Goal: Task Accomplishment & Management: Use online tool/utility

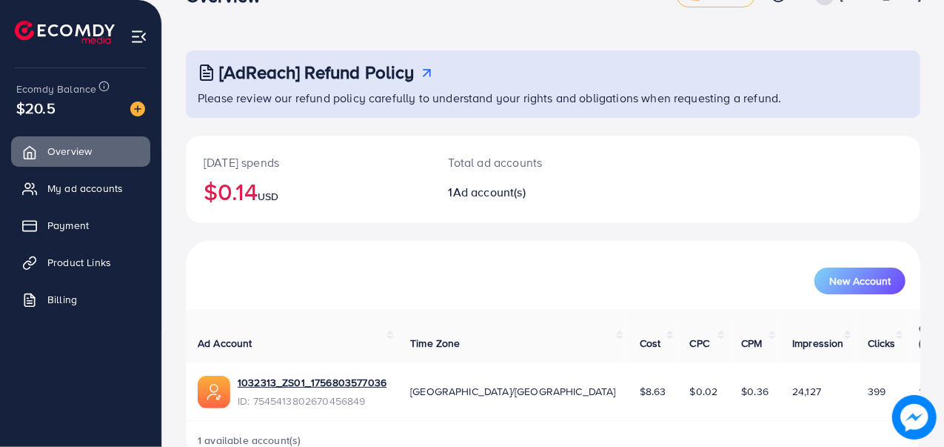
scroll to position [62, 0]
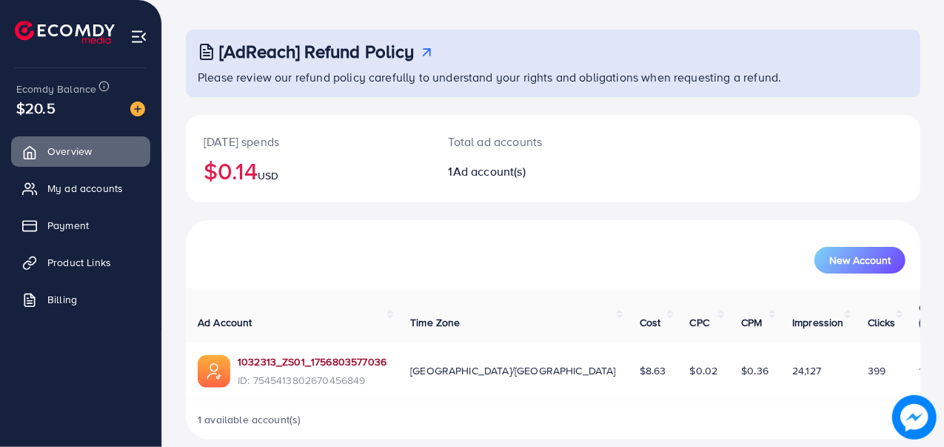
click at [297, 354] on link "1032313_ZS01_1756803577036" at bounding box center [312, 361] width 149 height 15
click at [70, 254] on link "Product Links" at bounding box center [80, 262] width 139 height 30
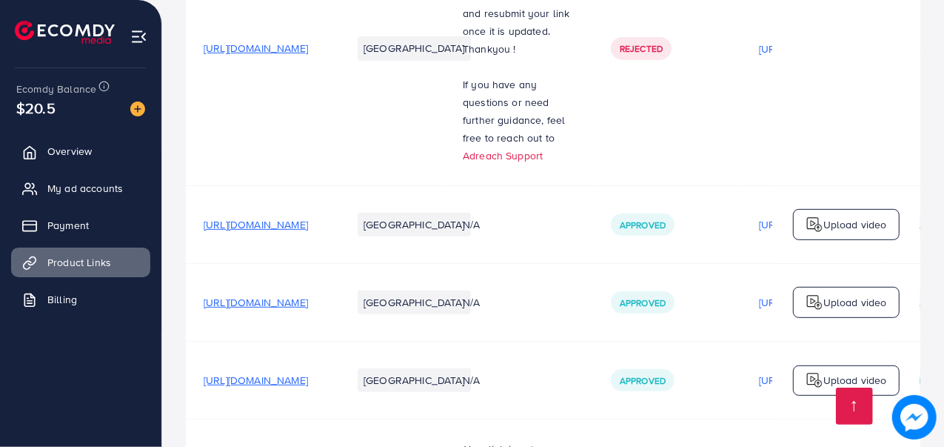
scroll to position [370, 0]
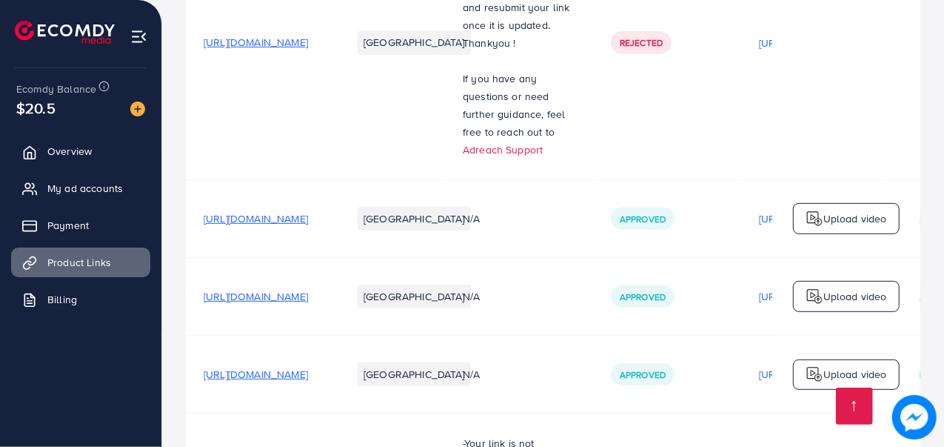
click at [308, 221] on span "[URL][DOMAIN_NAME]" at bounding box center [256, 218] width 104 height 15
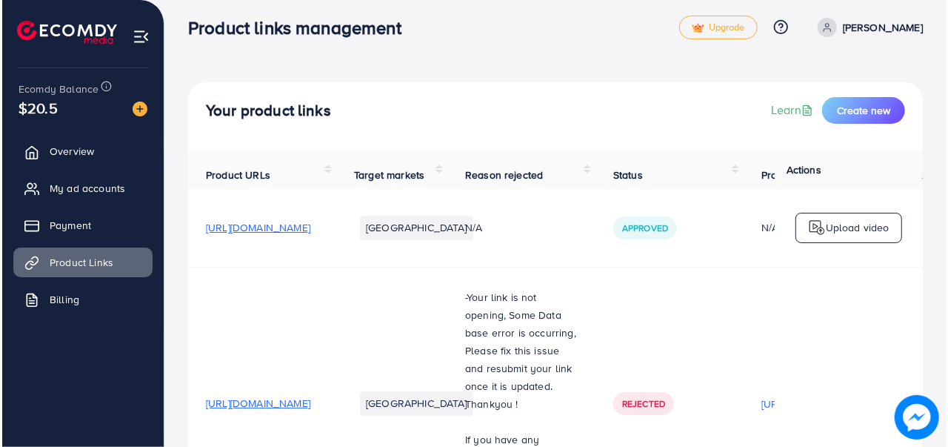
scroll to position [0, 0]
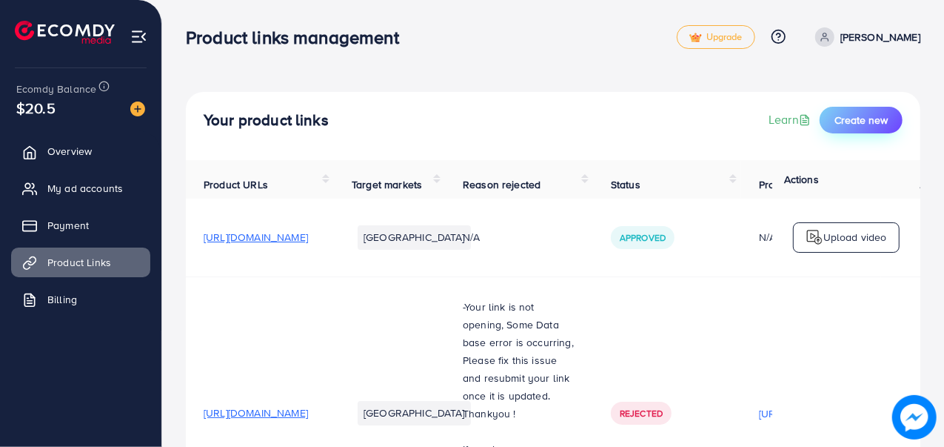
click at [850, 124] on span "Create new" at bounding box center [861, 120] width 53 height 15
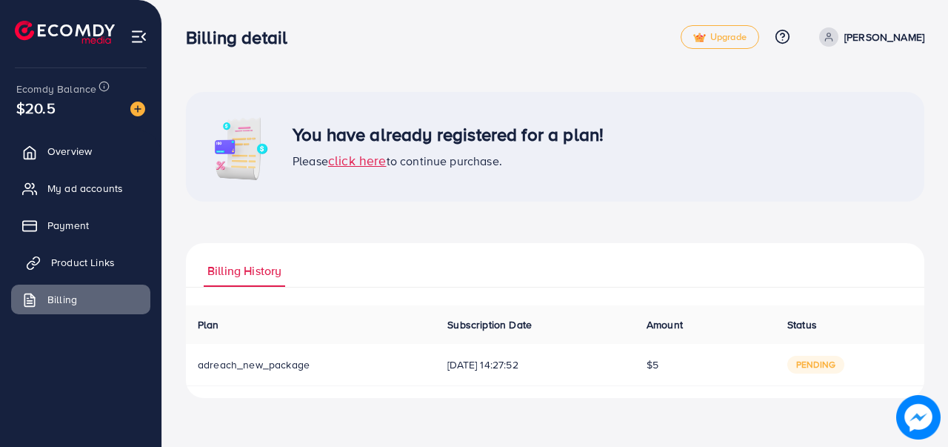
click at [107, 264] on span "Product Links" at bounding box center [83, 262] width 64 height 15
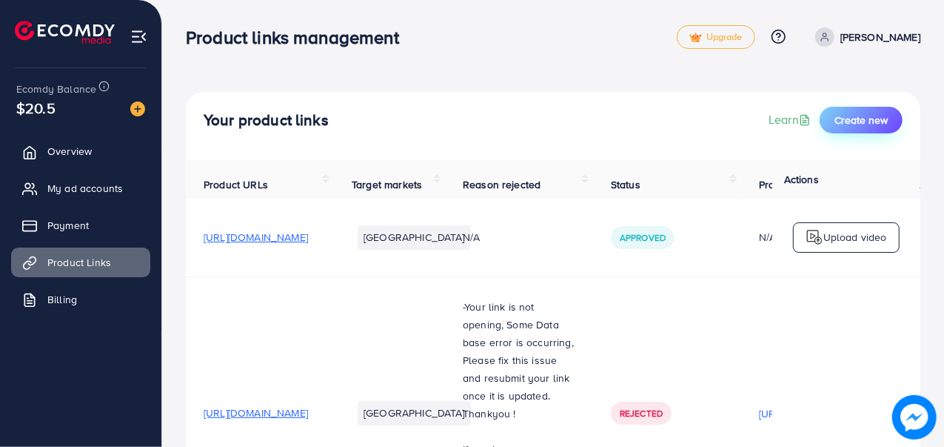
click at [862, 120] on span "Create new" at bounding box center [861, 120] width 53 height 15
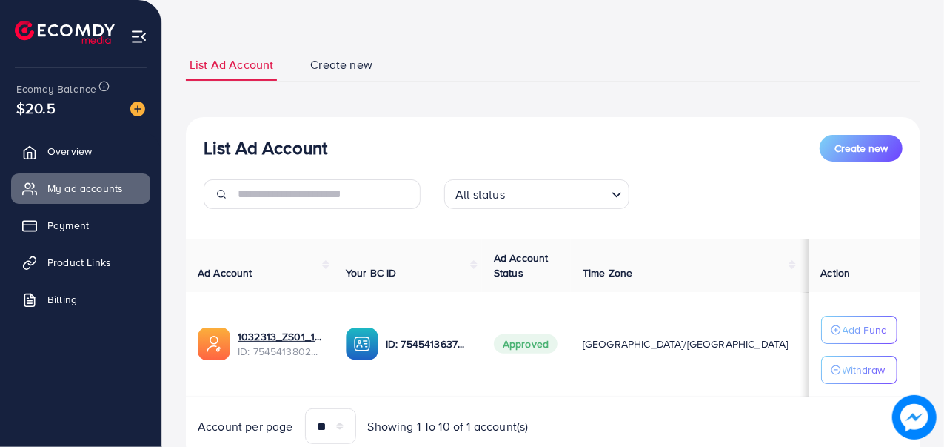
scroll to position [116, 0]
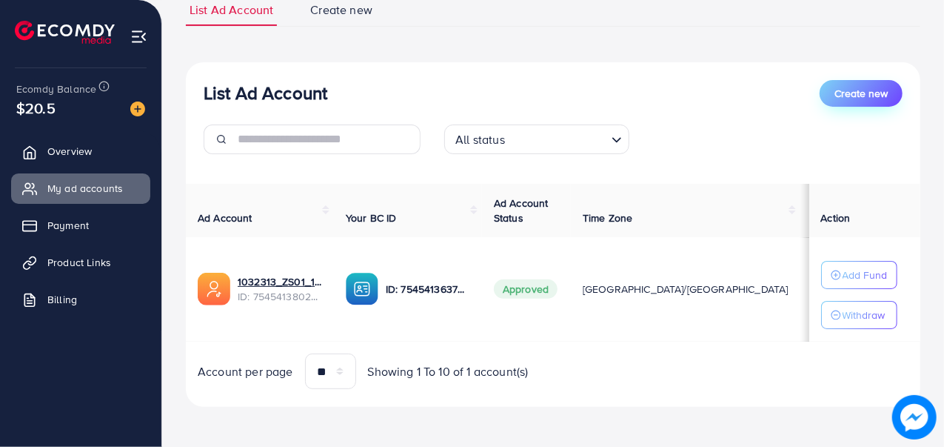
click at [872, 96] on span "Create new" at bounding box center [861, 93] width 53 height 15
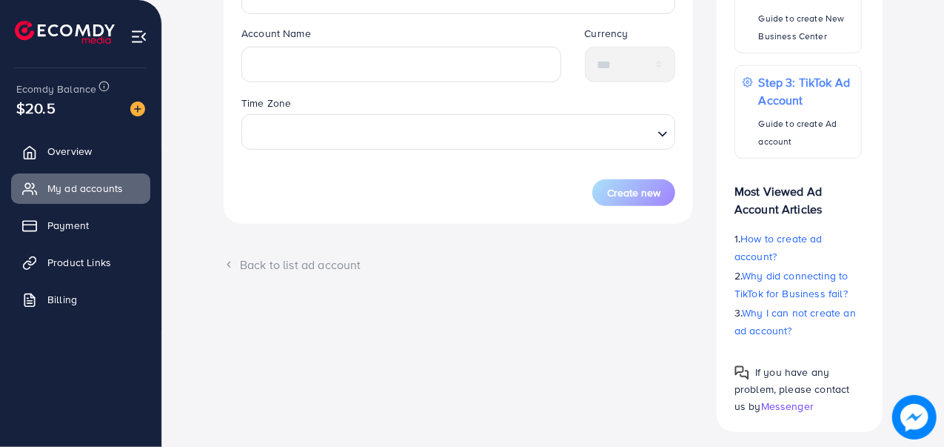
scroll to position [469, 0]
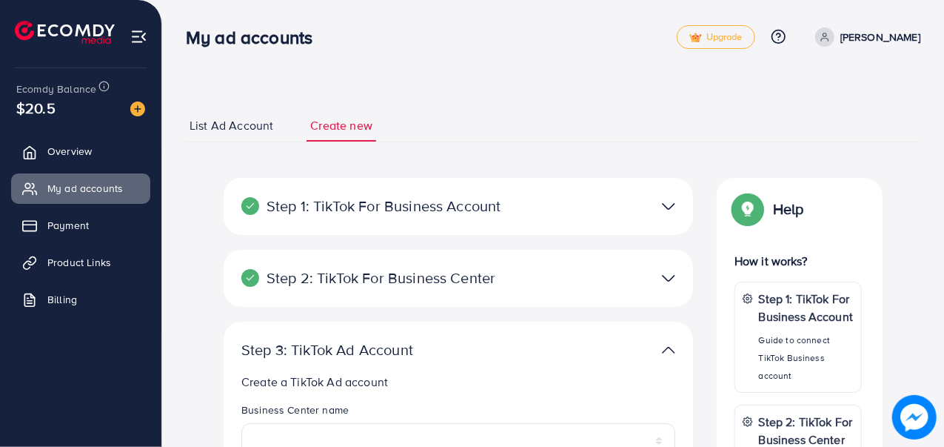
scroll to position [74, 0]
click at [250, 133] on span "List Ad Account" at bounding box center [232, 125] width 84 height 17
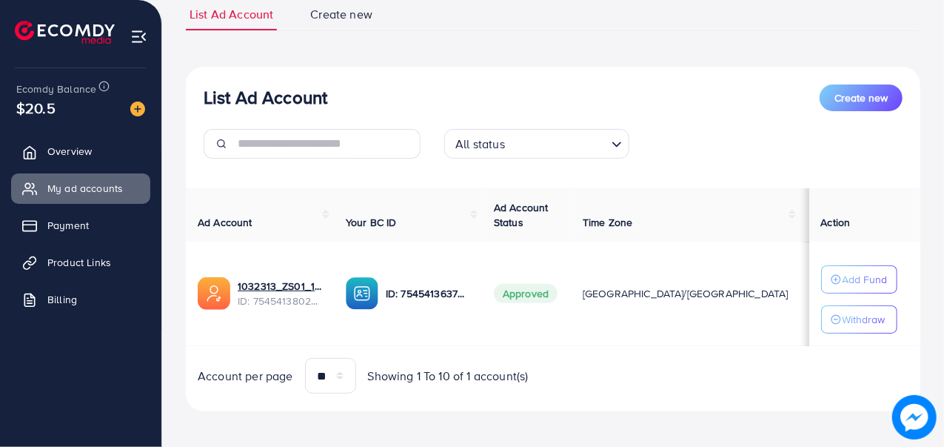
scroll to position [116, 0]
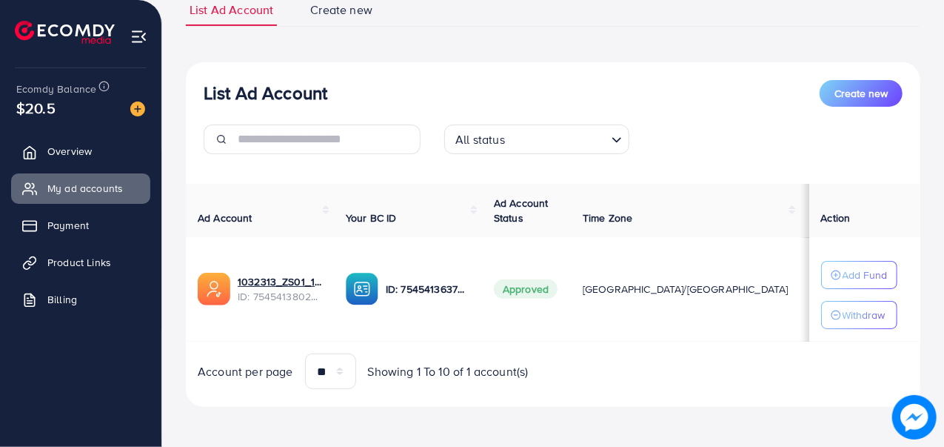
drag, startPoint x: 850, startPoint y: 90, endPoint x: 895, endPoint y: 96, distance: 44.9
click at [895, 96] on button "Create new" at bounding box center [861, 93] width 83 height 27
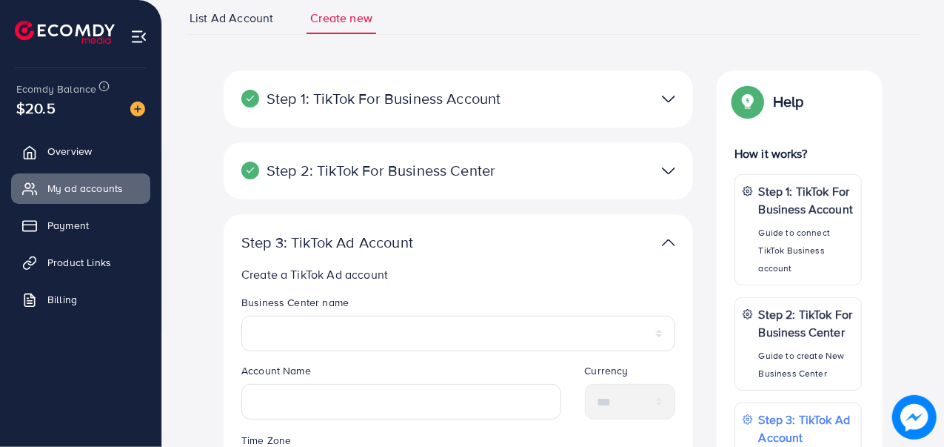
scroll to position [74, 0]
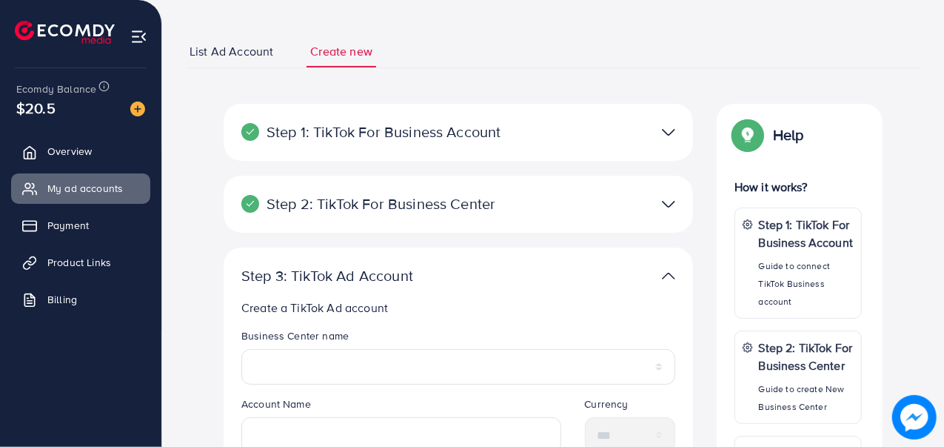
click at [246, 53] on span "List Ad Account" at bounding box center [232, 51] width 84 height 17
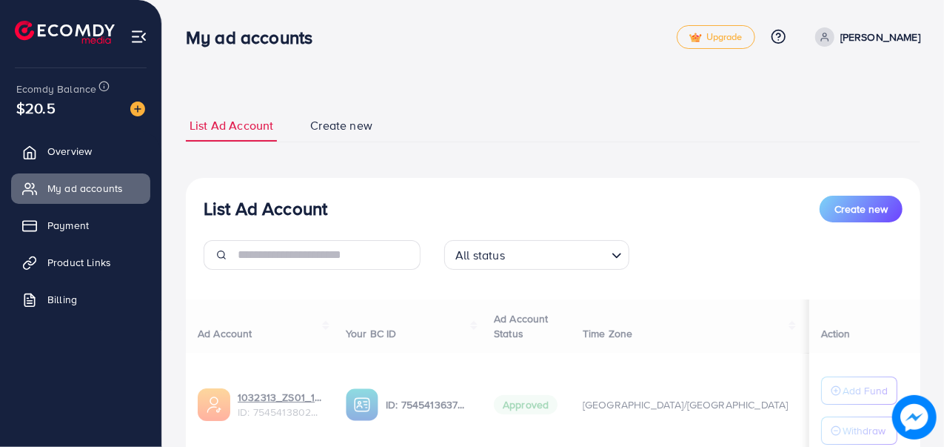
select select
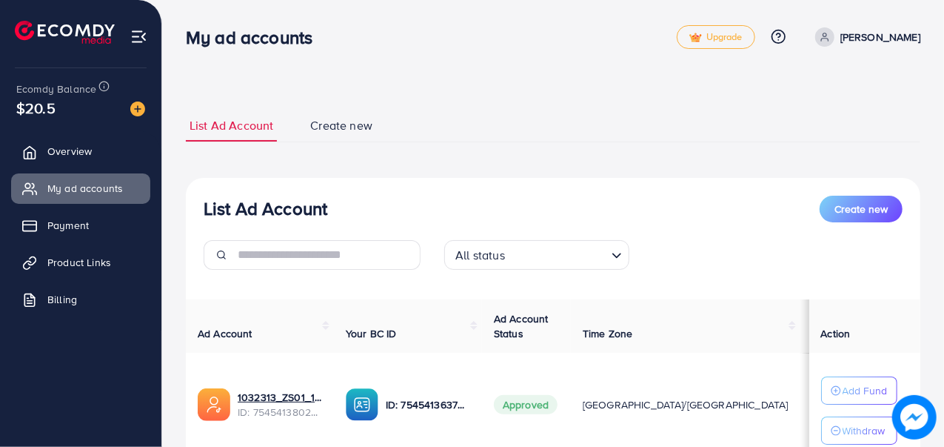
click at [355, 103] on div "List Ad Account Create new List Ad Account Create new All status Loading... Ad …" at bounding box center [553, 316] width 735 height 448
click at [360, 121] on span "Create new" at bounding box center [341, 125] width 62 height 17
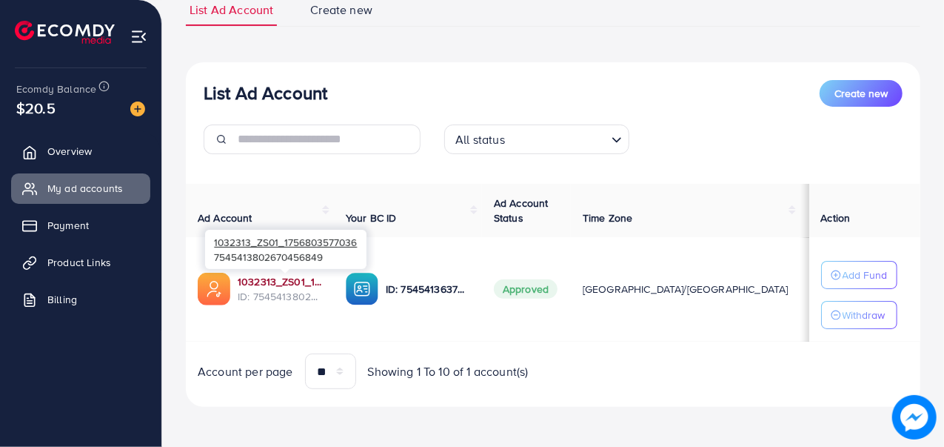
click at [268, 281] on link "1032313_ZS01_1756803577036" at bounding box center [280, 281] width 84 height 15
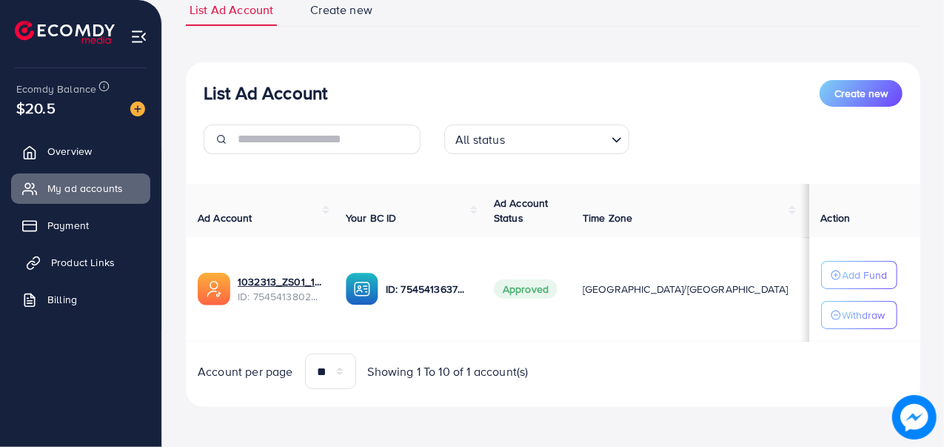
click at [98, 261] on span "Product Links" at bounding box center [83, 262] width 64 height 15
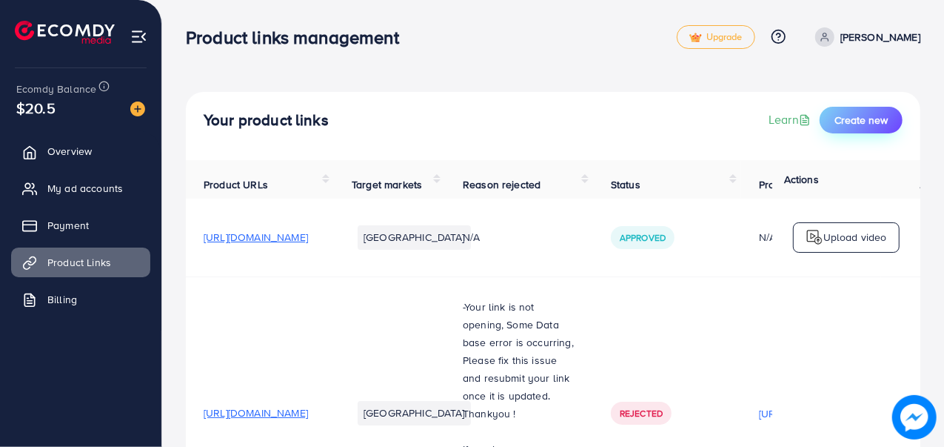
click at [849, 115] on span "Create new" at bounding box center [861, 120] width 53 height 15
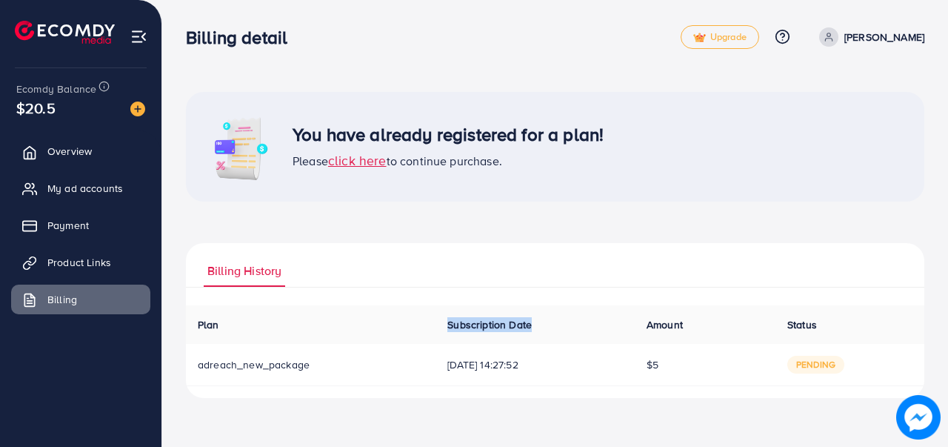
drag, startPoint x: 412, startPoint y: 325, endPoint x: 521, endPoint y: 334, distance: 110.0
click at [521, 334] on tr "Plan Subscription Date Amount Status Download Invoice" at bounding box center [555, 324] width 738 height 39
click at [535, 321] on th "Subscription Date" at bounding box center [534, 324] width 199 height 39
click at [95, 264] on span "Product Links" at bounding box center [83, 262] width 64 height 15
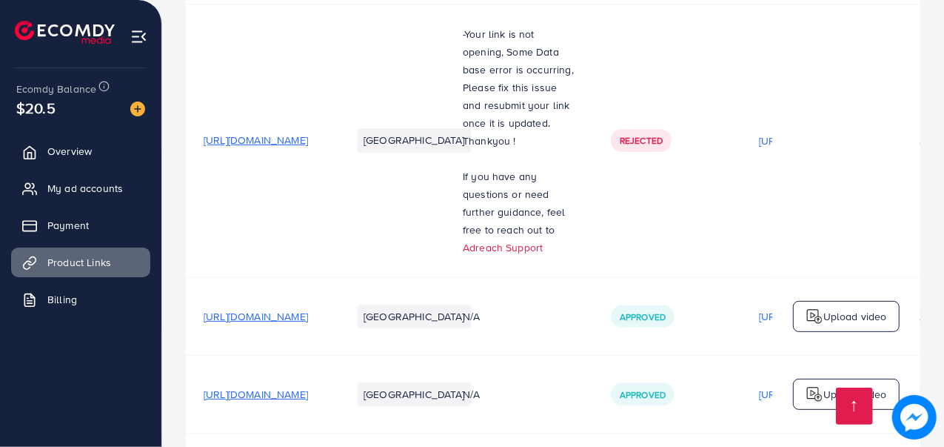
scroll to position [296, 0]
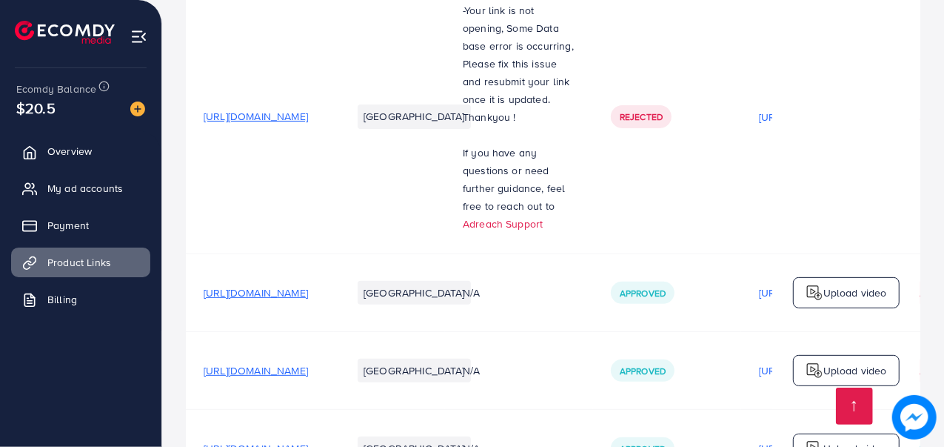
click at [308, 297] on span "[URL][DOMAIN_NAME]" at bounding box center [256, 292] width 104 height 15
click at [308, 124] on span "[URL][DOMAIN_NAME]" at bounding box center [256, 116] width 104 height 15
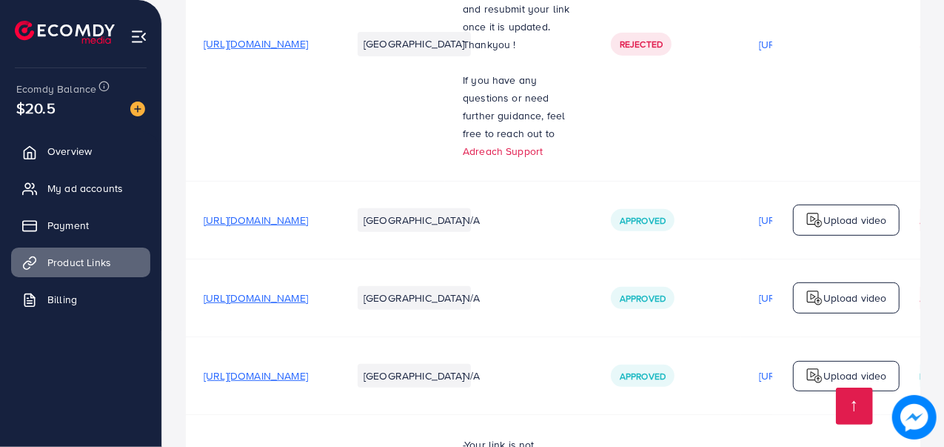
scroll to position [370, 0]
drag, startPoint x: 349, startPoint y: 222, endPoint x: 318, endPoint y: 224, distance: 30.4
click at [308, 224] on span "[URL][DOMAIN_NAME]" at bounding box center [256, 218] width 104 height 15
click at [666, 225] on span "Approved" at bounding box center [643, 219] width 46 height 13
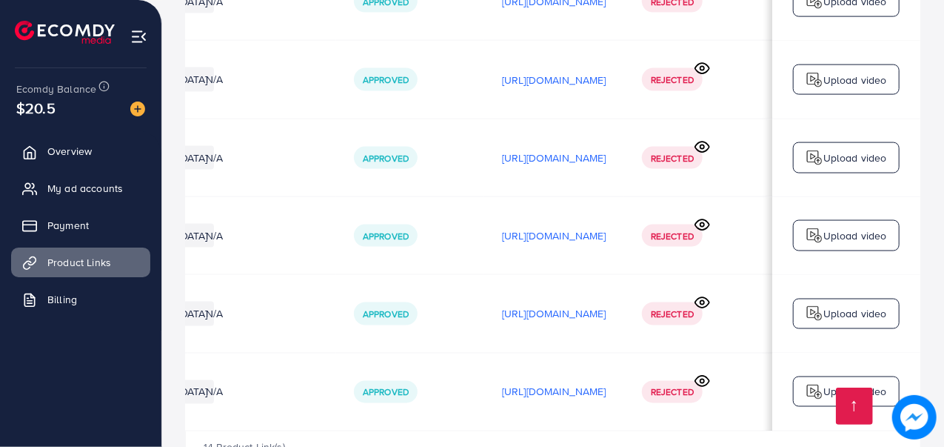
scroll to position [1305, 0]
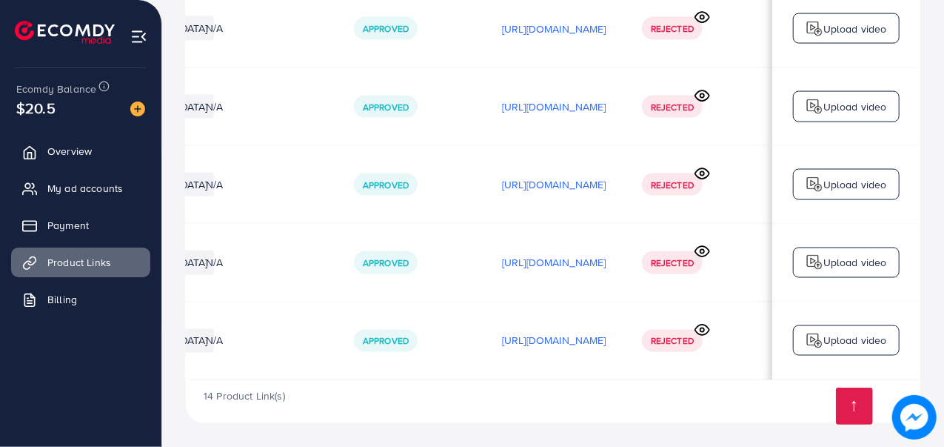
drag, startPoint x: 554, startPoint y: 380, endPoint x: 447, endPoint y: 403, distance: 109.1
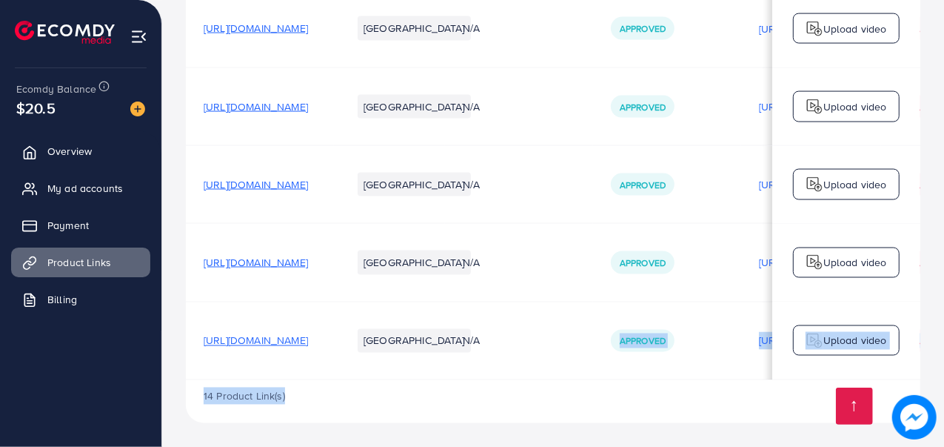
drag, startPoint x: 590, startPoint y: 375, endPoint x: 684, endPoint y: 381, distance: 94.2
click at [659, 391] on div "14 Product Link(s)" at bounding box center [553, 401] width 735 height 43
drag, startPoint x: 638, startPoint y: 380, endPoint x: 683, endPoint y: 379, distance: 45.2
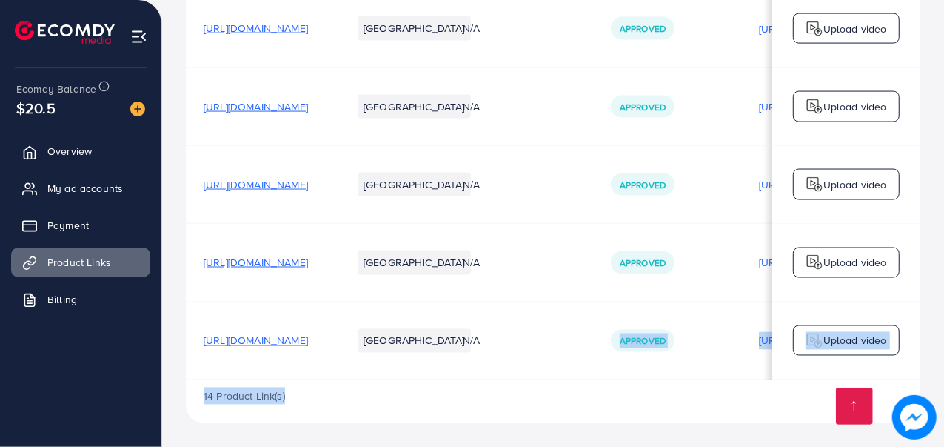
scroll to position [0, 438]
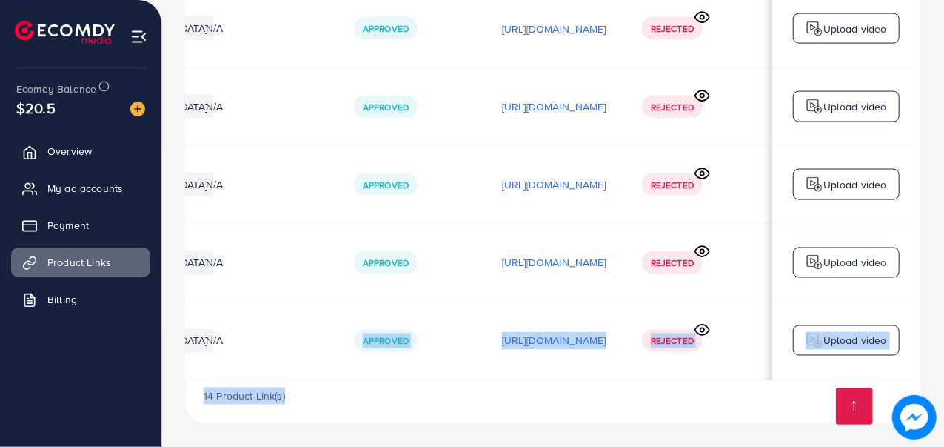
drag, startPoint x: 672, startPoint y: 390, endPoint x: 680, endPoint y: 377, distance: 15.6
click at [672, 390] on div "14 Product Link(s)" at bounding box center [553, 401] width 735 height 43
click at [703, 324] on icon at bounding box center [703, 330] width 16 height 16
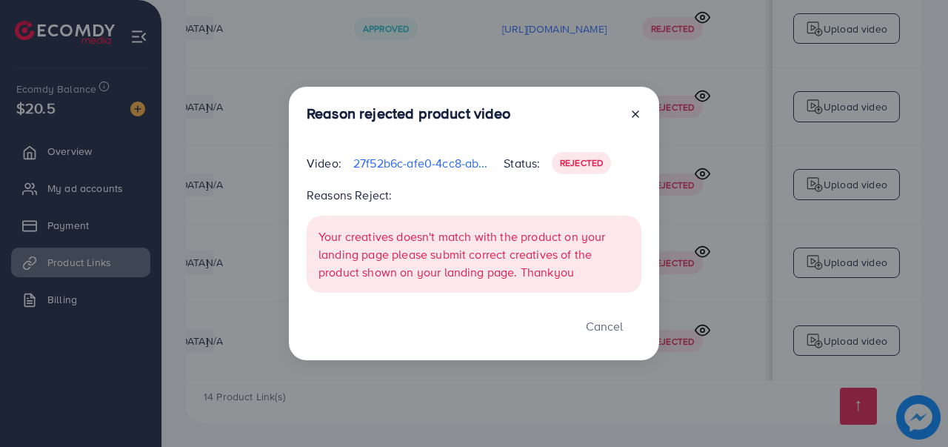
click at [634, 116] on line at bounding box center [635, 114] width 6 height 6
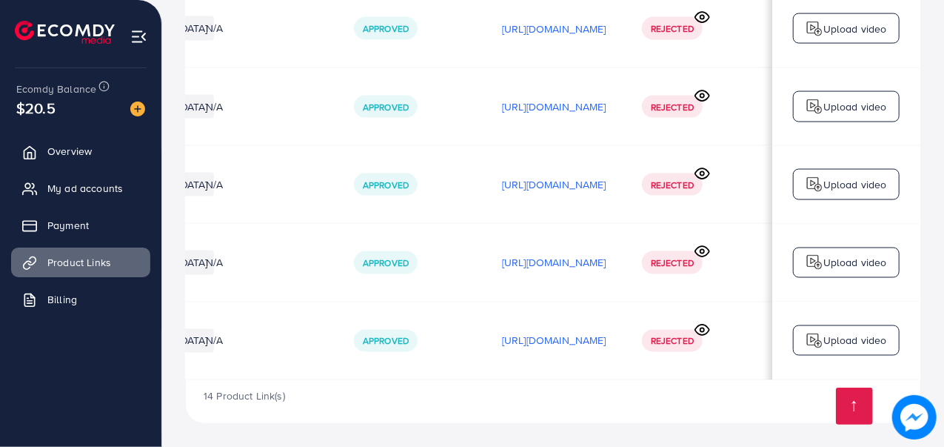
drag, startPoint x: 514, startPoint y: 375, endPoint x: 388, endPoint y: 371, distance: 126.0
click at [385, 372] on tr "https://zayrawear.shop/product/zayra-long-button-hoodie-style-2-pcs-winter-co-o…" at bounding box center [425, 340] width 992 height 78
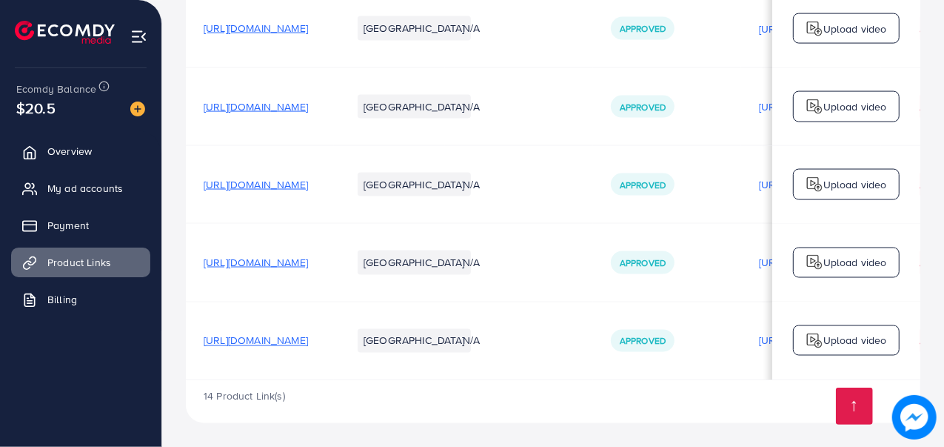
scroll to position [0, 0]
click at [581, 398] on div "14 Product Link(s)" at bounding box center [553, 401] width 735 height 43
click at [308, 337] on span "[URL][DOMAIN_NAME]" at bounding box center [256, 340] width 104 height 15
click at [308, 261] on span "[URL][DOMAIN_NAME]" at bounding box center [256, 262] width 104 height 15
click at [308, 338] on span "[URL][DOMAIN_NAME]" at bounding box center [256, 340] width 104 height 15
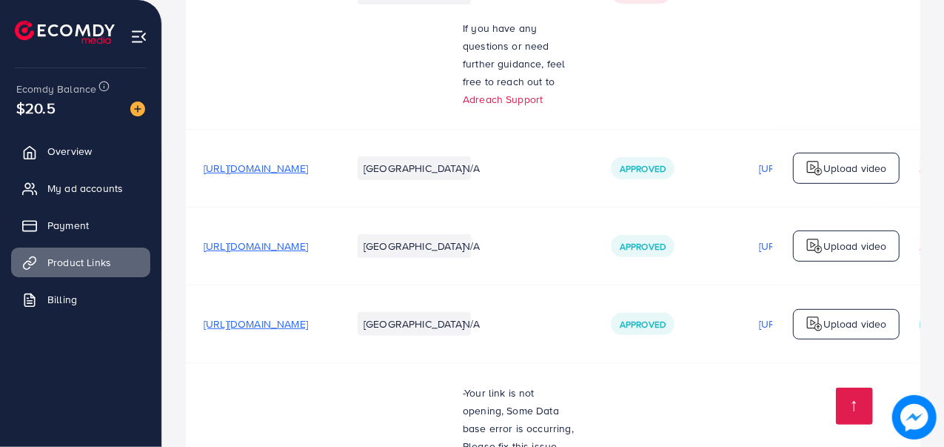
scroll to position [444, 0]
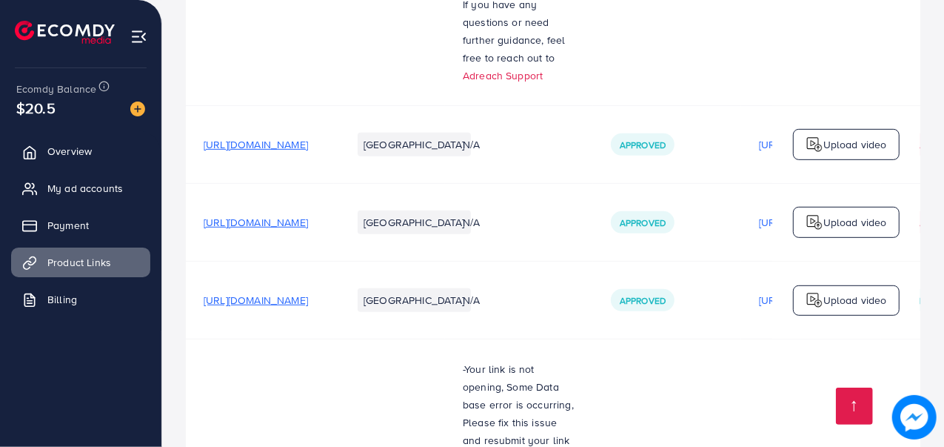
click at [308, 301] on span "[URL][DOMAIN_NAME]" at bounding box center [256, 299] width 104 height 15
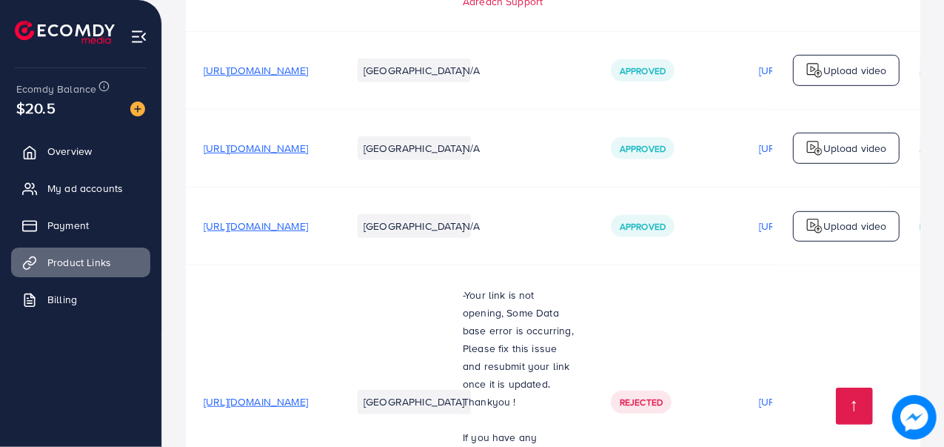
scroll to position [592, 0]
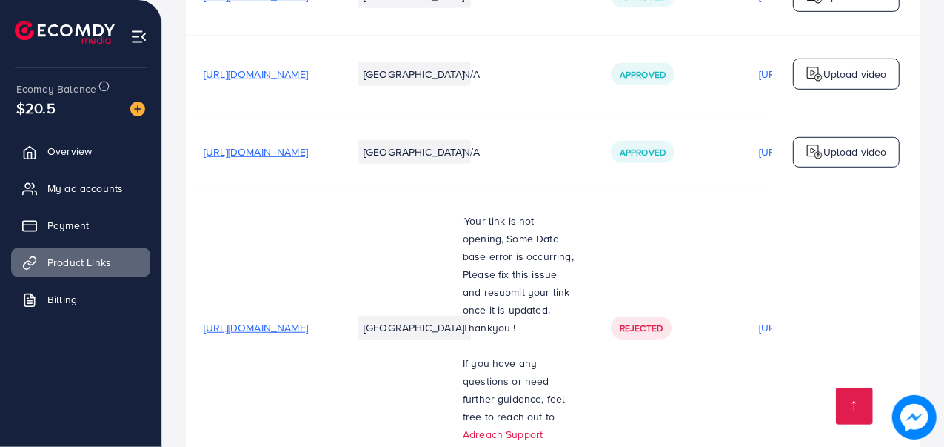
click at [308, 159] on span "[URL][DOMAIN_NAME]" at bounding box center [256, 151] width 104 height 15
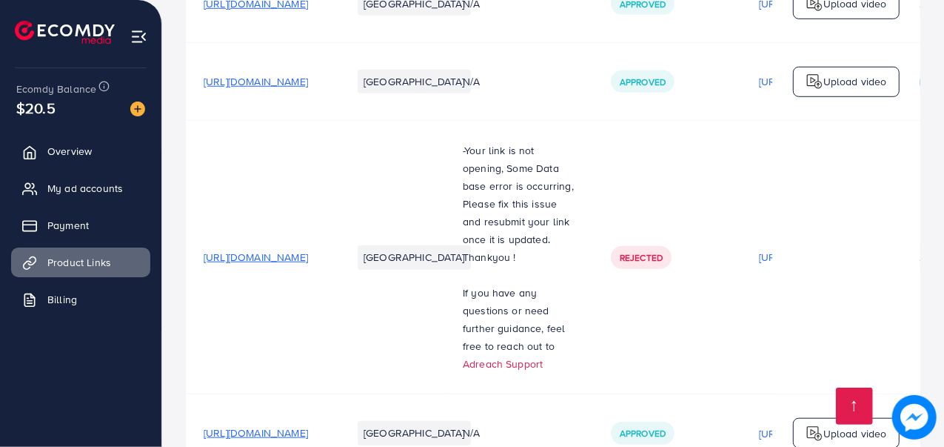
scroll to position [666, 0]
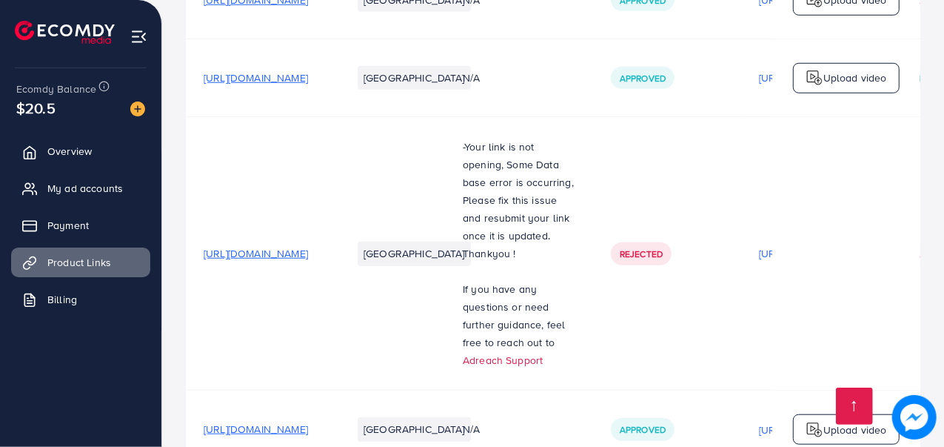
click at [308, 254] on span "[URL][DOMAIN_NAME]" at bounding box center [256, 253] width 104 height 15
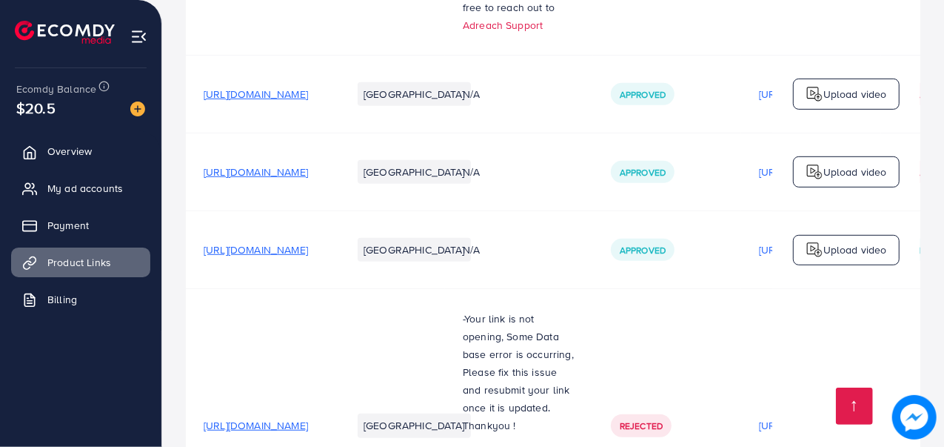
scroll to position [518, 0]
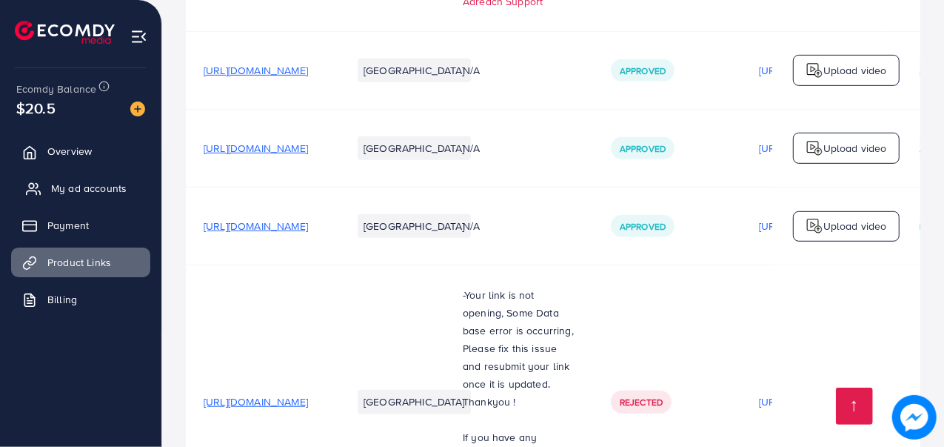
click at [99, 188] on span "My ad accounts" at bounding box center [89, 188] width 76 height 15
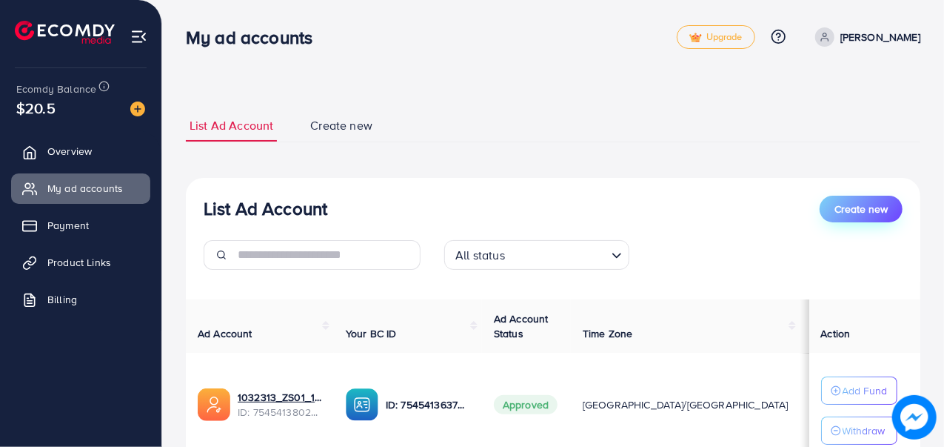
click at [846, 201] on span "Create new" at bounding box center [861, 208] width 53 height 15
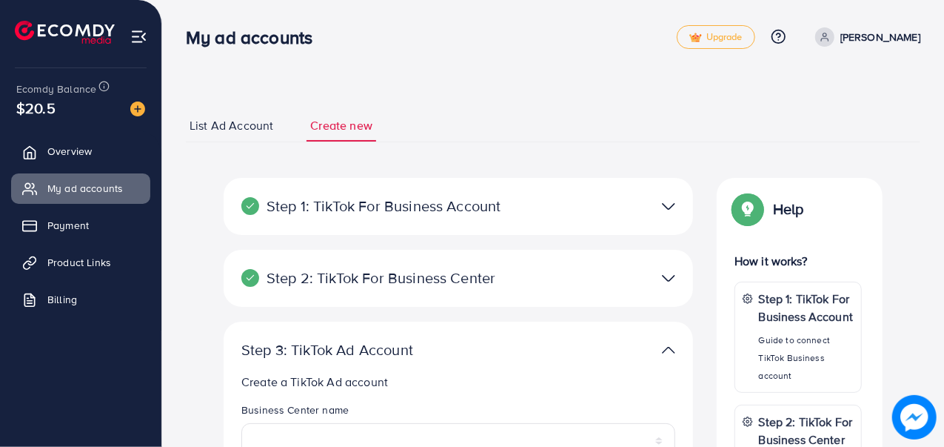
click at [201, 121] on span "List Ad Account" at bounding box center [232, 125] width 84 height 17
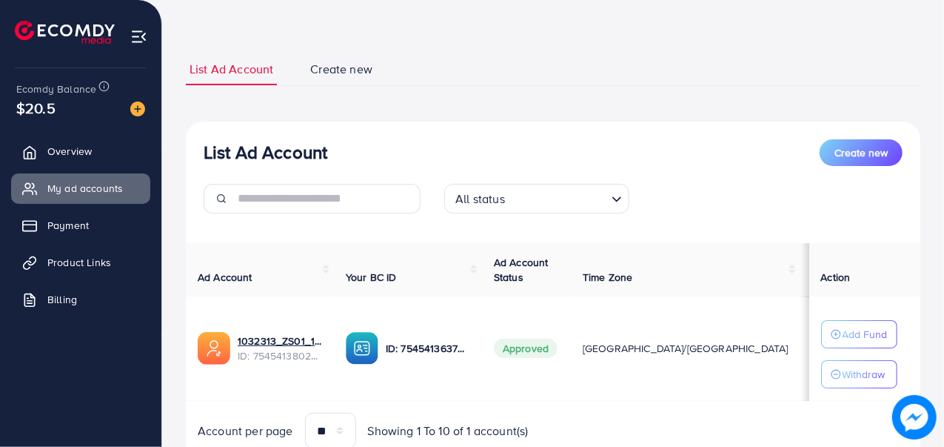
scroll to position [116, 0]
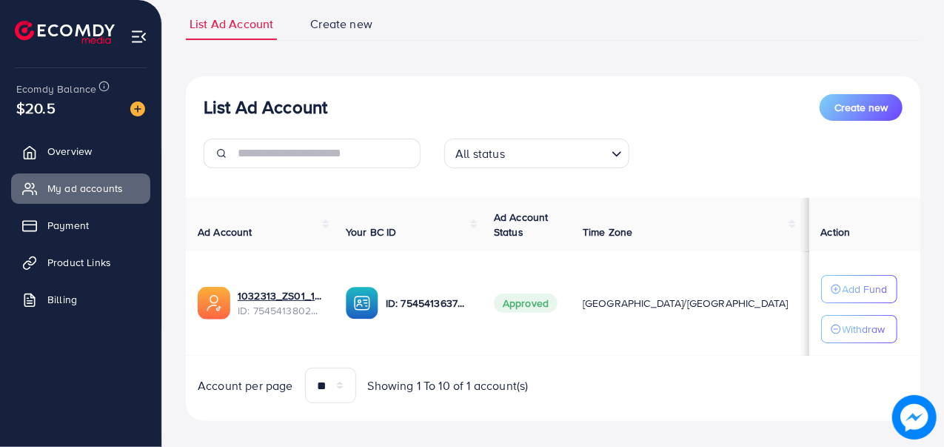
scroll to position [116, 0]
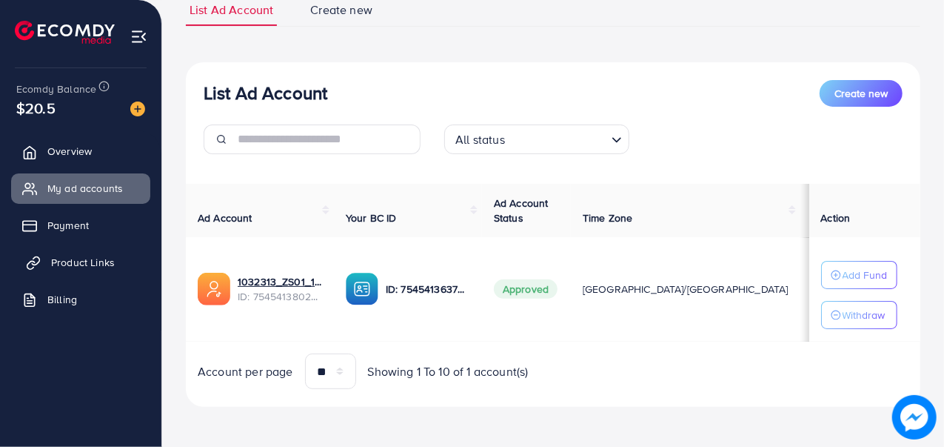
click at [102, 267] on span "Product Links" at bounding box center [83, 262] width 64 height 15
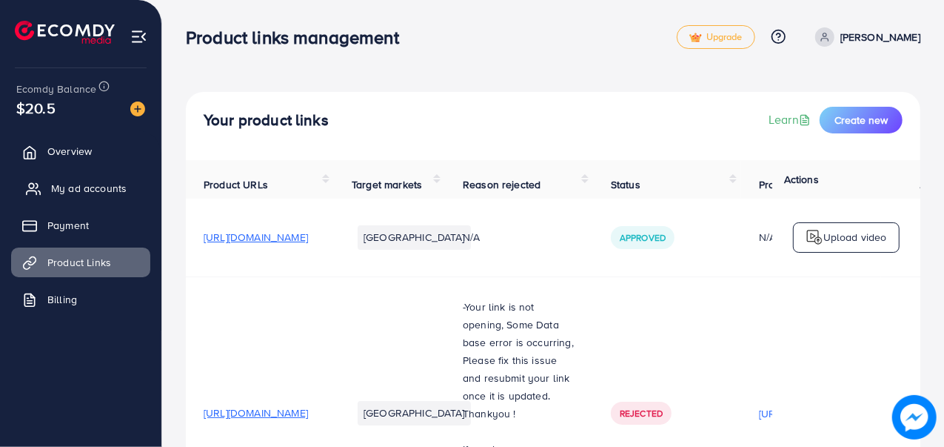
click at [107, 198] on link "My ad accounts" at bounding box center [80, 188] width 139 height 30
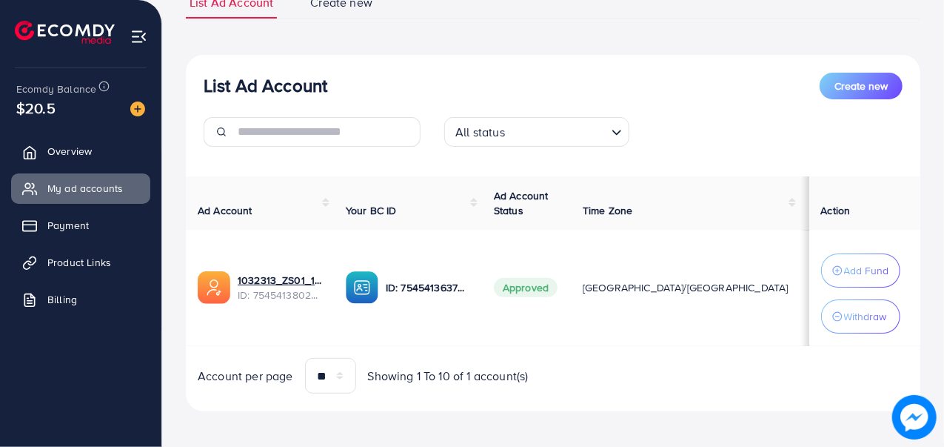
scroll to position [127, 0]
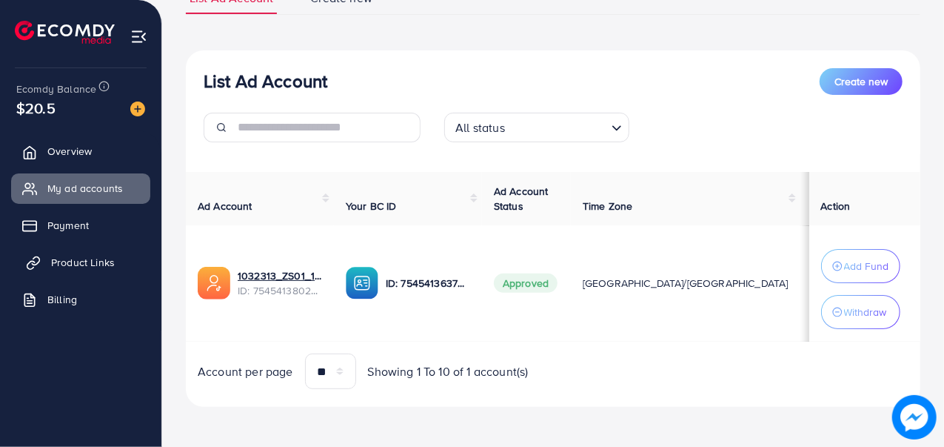
click at [73, 266] on span "Product Links" at bounding box center [83, 262] width 64 height 15
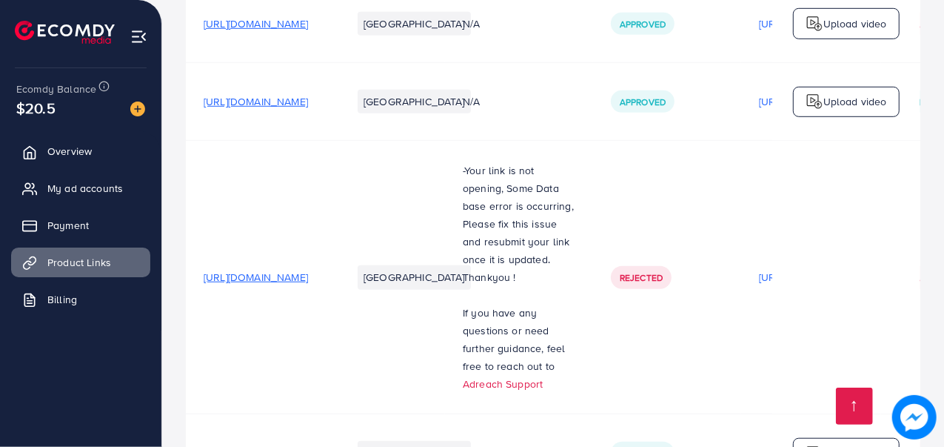
scroll to position [666, 0]
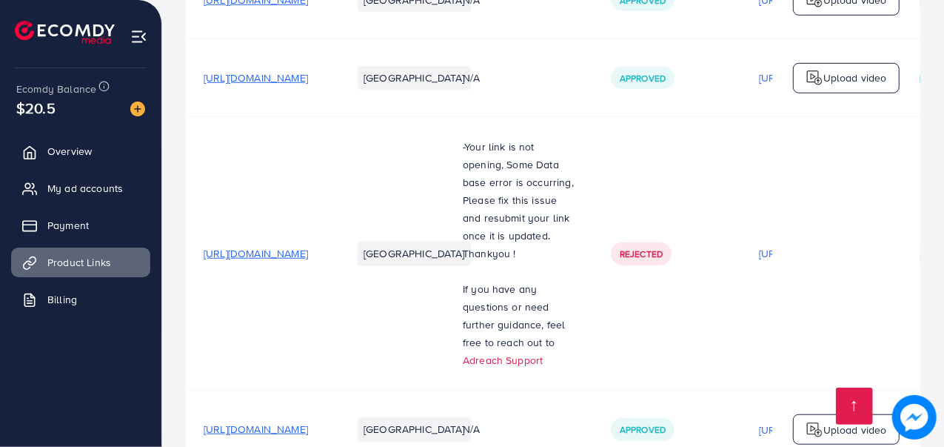
click at [308, 84] on span "[URL][DOMAIN_NAME]" at bounding box center [256, 77] width 104 height 15
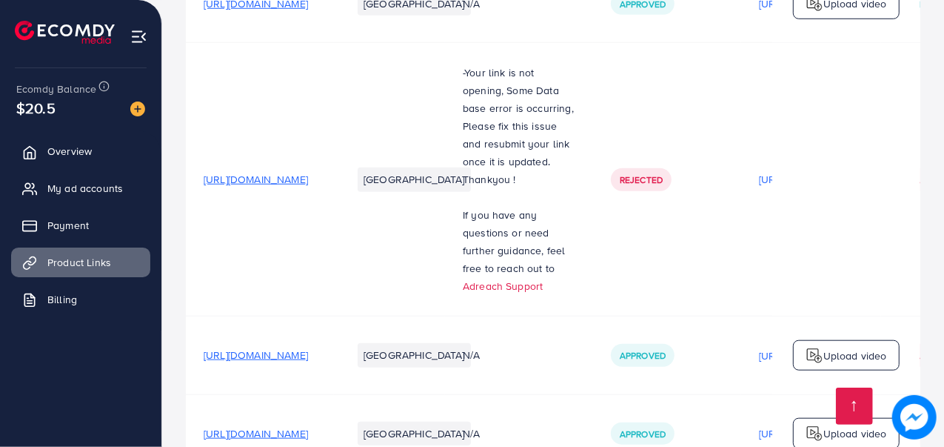
click at [308, 361] on span "[URL][DOMAIN_NAME]" at bounding box center [256, 354] width 104 height 15
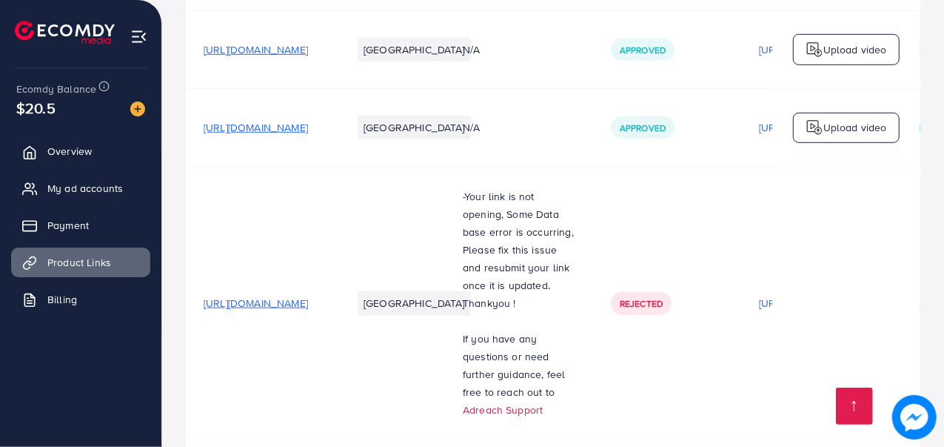
scroll to position [638, 0]
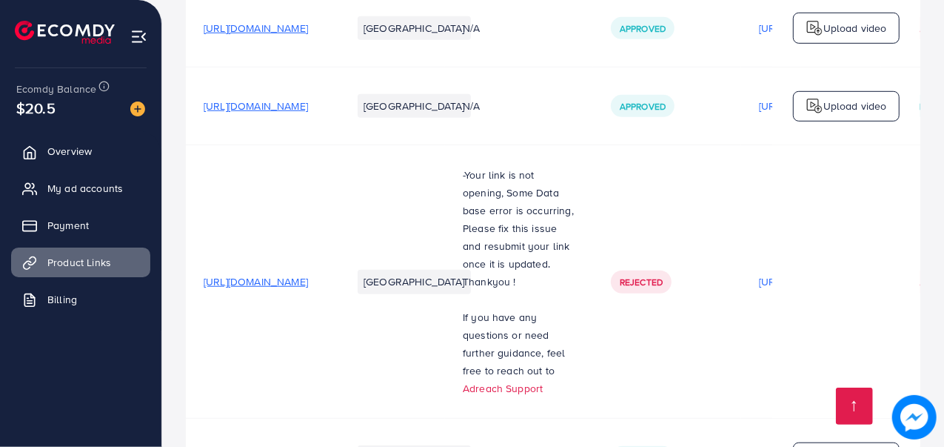
click at [308, 113] on span "[URL][DOMAIN_NAME]" at bounding box center [256, 105] width 104 height 15
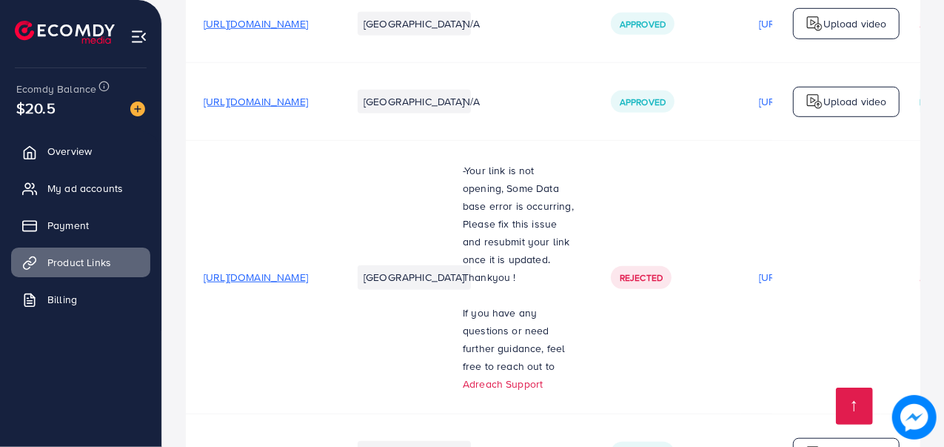
scroll to position [712, 0]
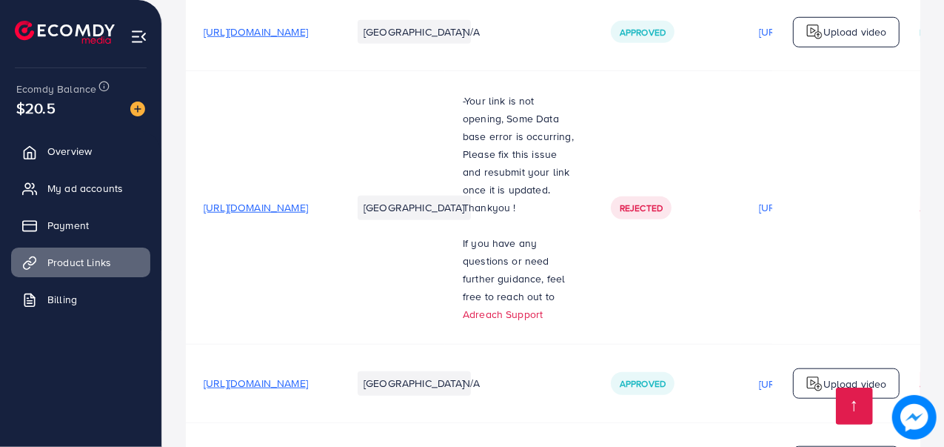
click at [308, 211] on span "[URL][DOMAIN_NAME]" at bounding box center [256, 207] width 104 height 15
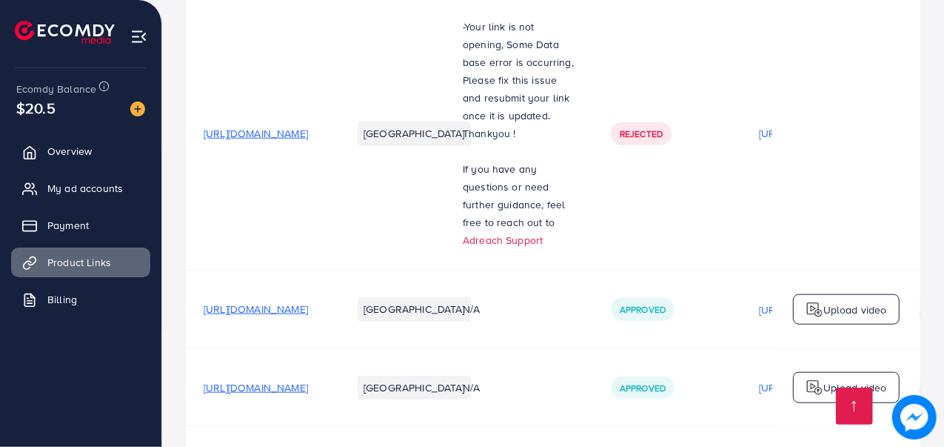
click at [308, 316] on span "[URL][DOMAIN_NAME]" at bounding box center [256, 308] width 104 height 15
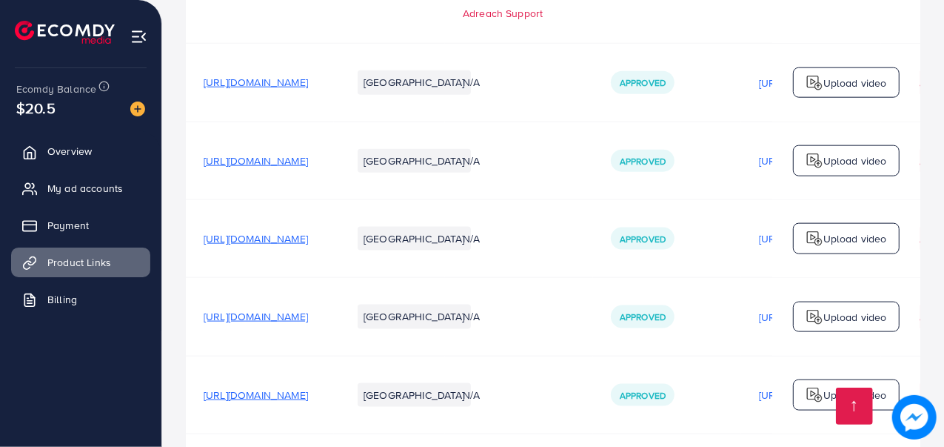
scroll to position [1037, 0]
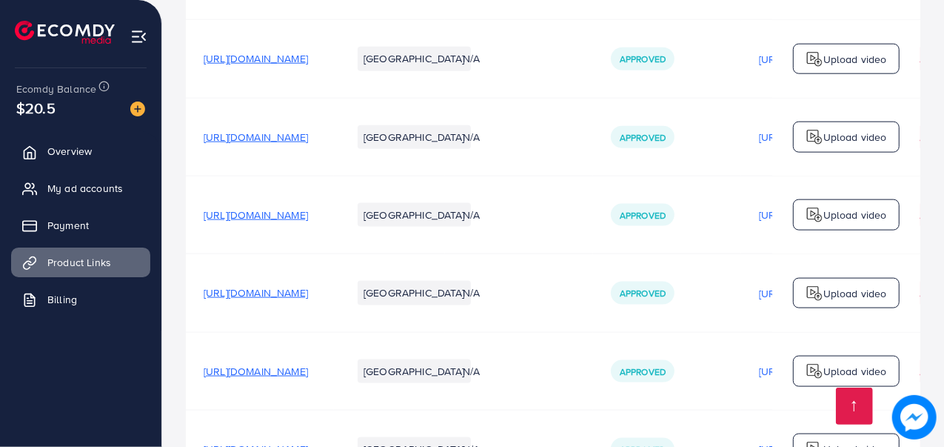
click at [308, 222] on span "[URL][DOMAIN_NAME]" at bounding box center [256, 214] width 104 height 15
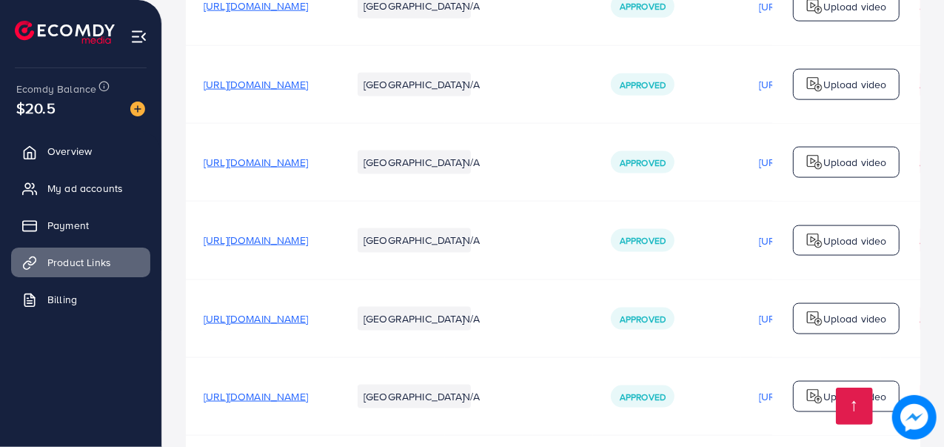
scroll to position [1111, 0]
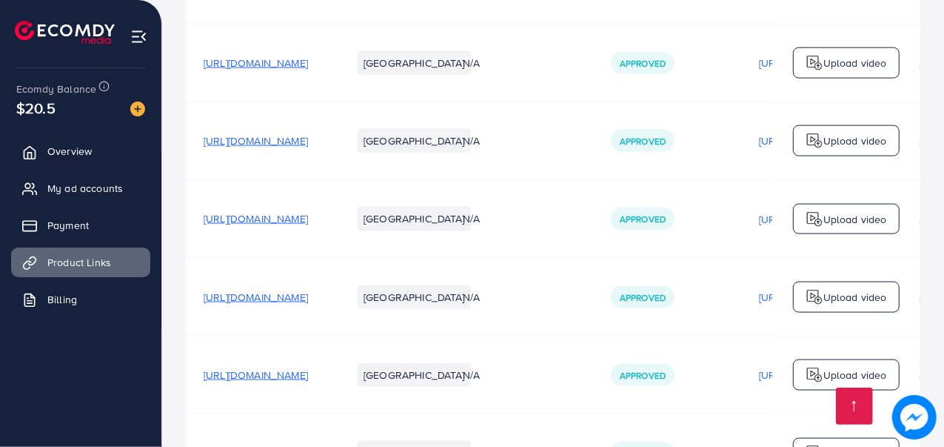
click at [308, 223] on span "[URL][DOMAIN_NAME]" at bounding box center [256, 218] width 104 height 15
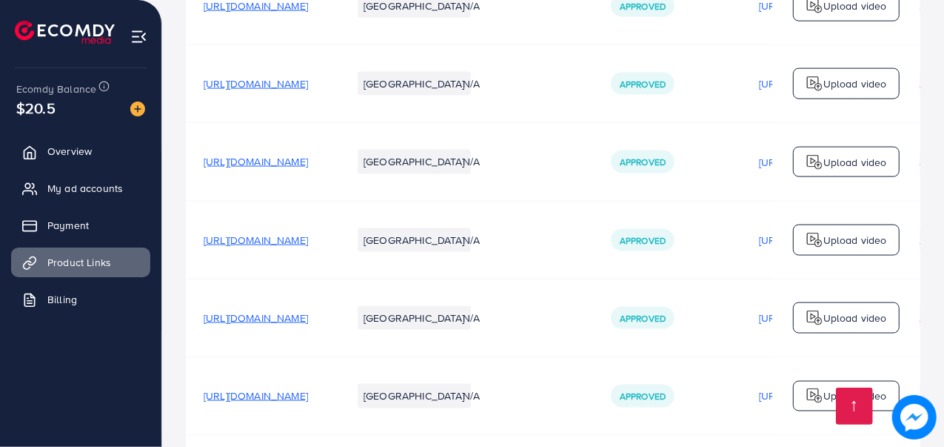
scroll to position [1259, 0]
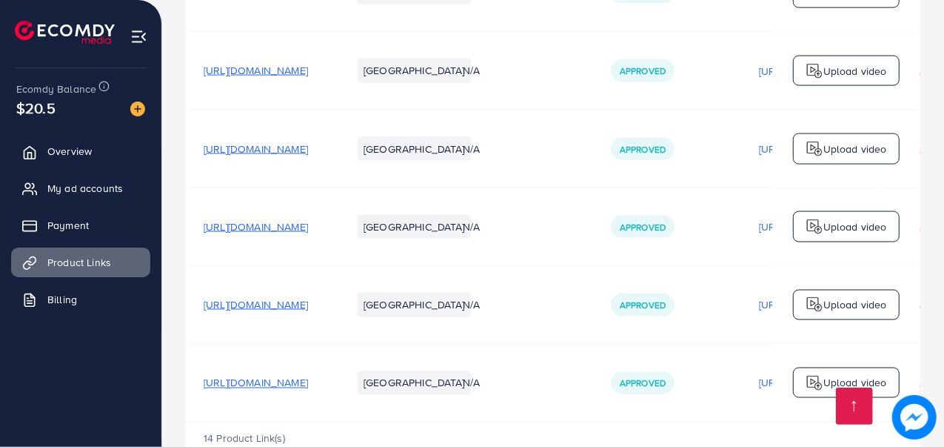
click at [308, 155] on span "[URL][DOMAIN_NAME]" at bounding box center [256, 148] width 104 height 15
click at [308, 380] on span "[URL][DOMAIN_NAME]" at bounding box center [256, 382] width 104 height 15
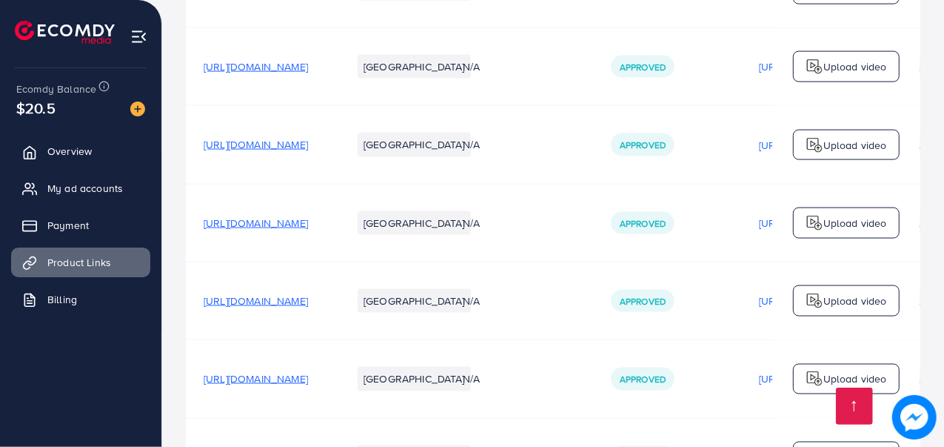
click at [308, 150] on span "[URL][DOMAIN_NAME]" at bounding box center [256, 144] width 104 height 15
click at [308, 227] on span "[URL][DOMAIN_NAME]" at bounding box center [256, 222] width 104 height 15
click at [95, 150] on link "Overview" at bounding box center [80, 151] width 139 height 30
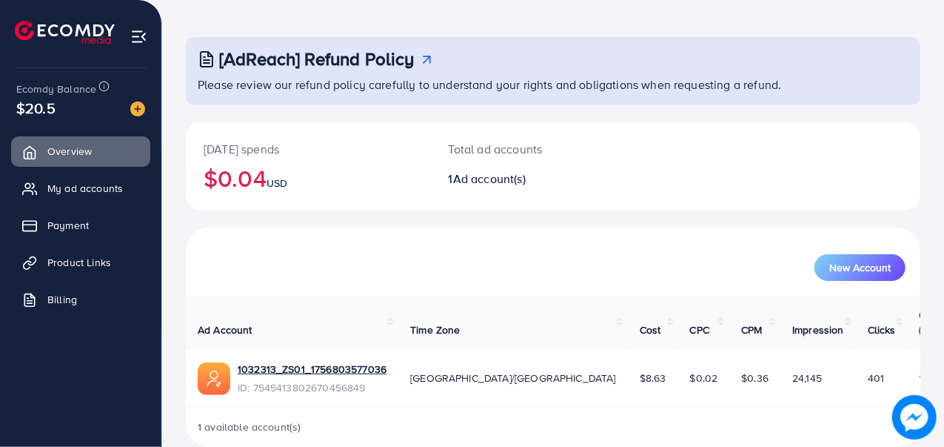
scroll to position [62, 0]
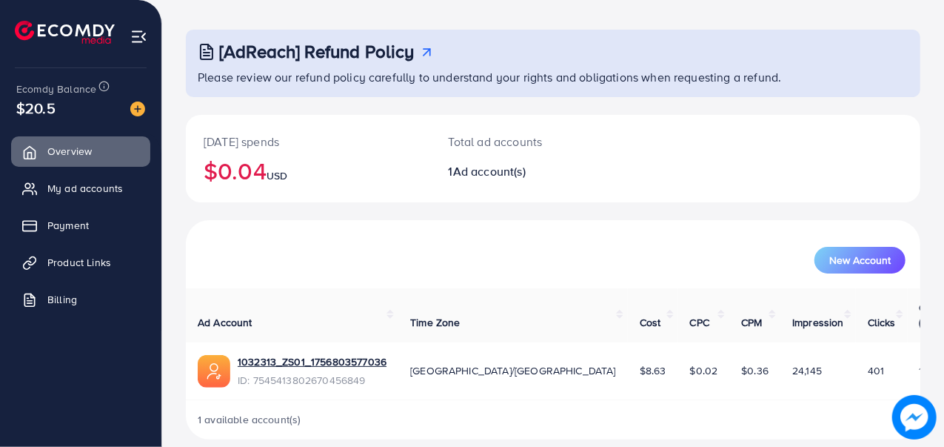
drag, startPoint x: 838, startPoint y: 350, endPoint x: 795, endPoint y: 353, distance: 43.1
click at [856, 353] on td "401" at bounding box center [882, 371] width 52 height 58
drag, startPoint x: 758, startPoint y: 353, endPoint x: 718, endPoint y: 353, distance: 40.0
click at [780, 353] on td "24,145" at bounding box center [818, 371] width 76 height 58
drag, startPoint x: 683, startPoint y: 362, endPoint x: 664, endPoint y: 359, distance: 18.7
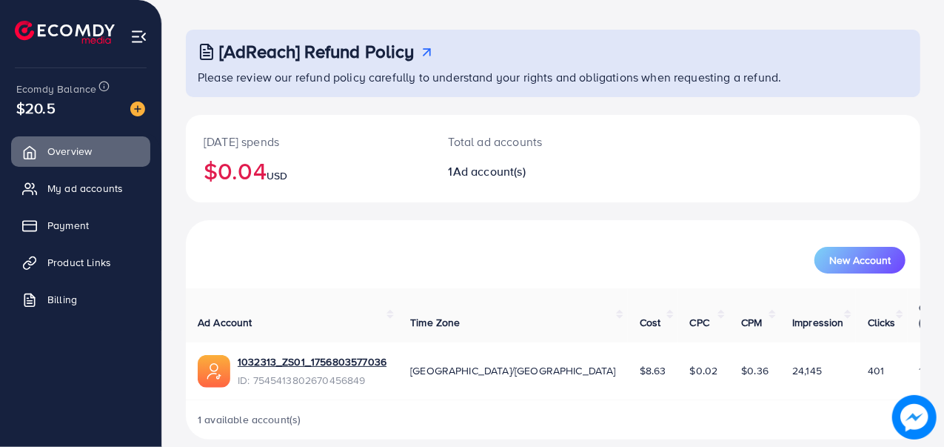
click at [741, 363] on span "$0.36" at bounding box center [754, 370] width 27 height 15
click at [678, 364] on td "$0.02" at bounding box center [704, 371] width 52 height 58
drag, startPoint x: 572, startPoint y: 358, endPoint x: 544, endPoint y: 352, distance: 28.6
click at [628, 352] on td "$8.63" at bounding box center [653, 371] width 50 height 58
click at [84, 299] on link "Billing" at bounding box center [80, 299] width 139 height 30
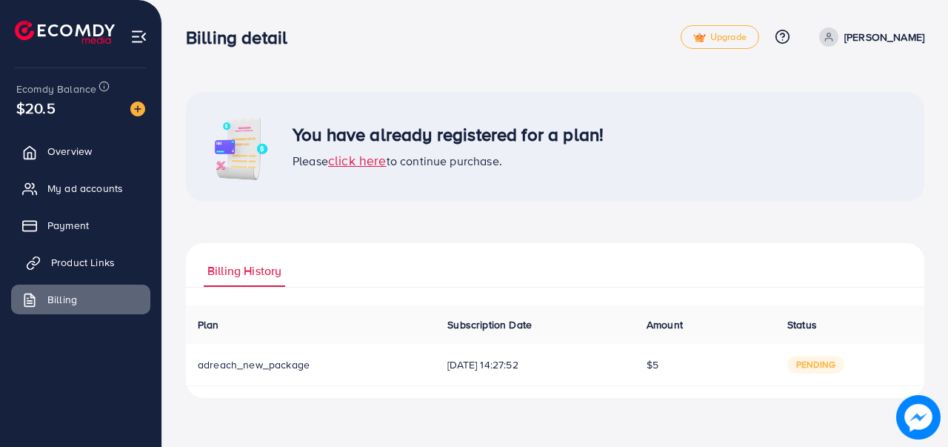
click at [91, 262] on span "Product Links" at bounding box center [83, 262] width 64 height 15
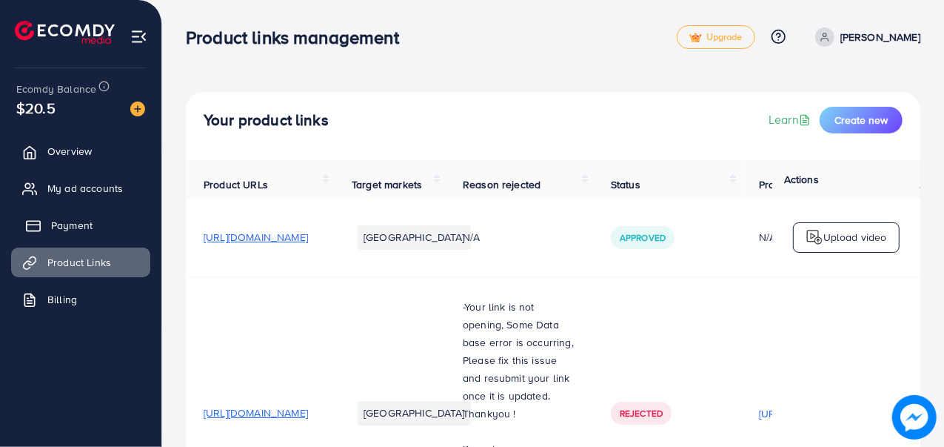
click at [95, 216] on link "Payment" at bounding box center [80, 225] width 139 height 30
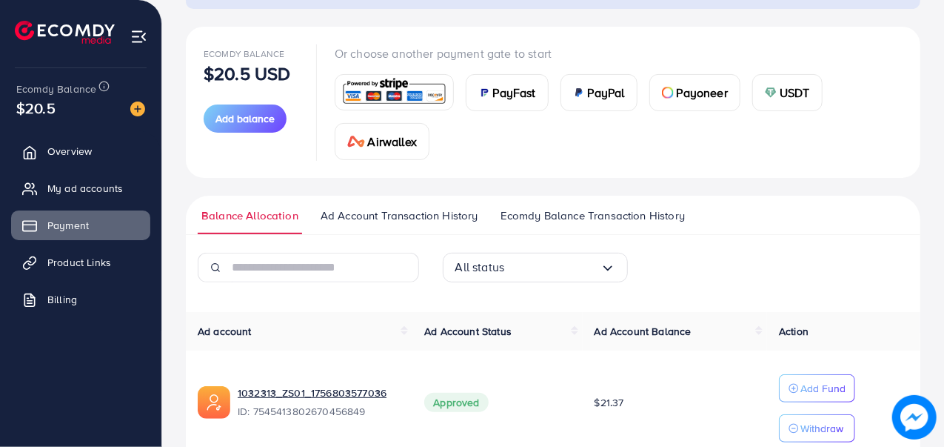
scroll to position [218, 0]
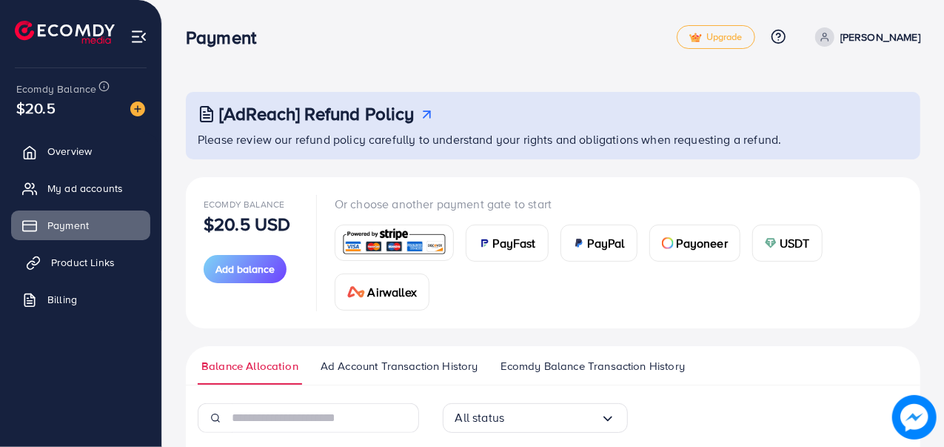
click at [64, 258] on span "Product Links" at bounding box center [83, 262] width 64 height 15
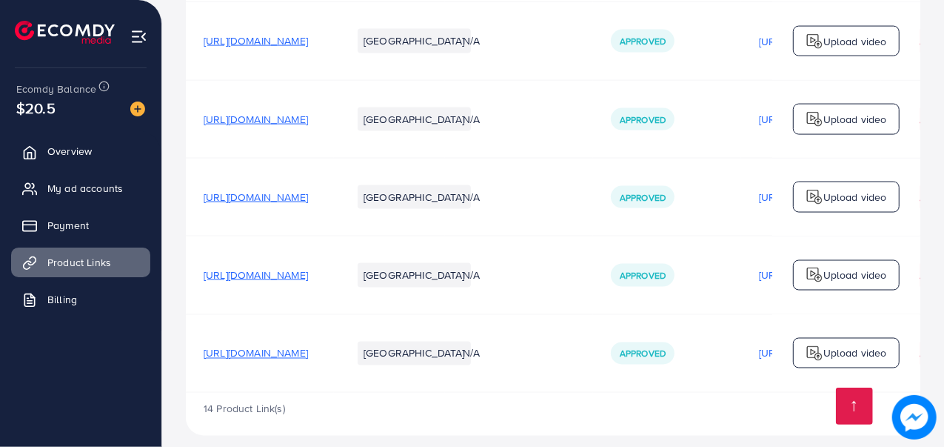
scroll to position [1305, 0]
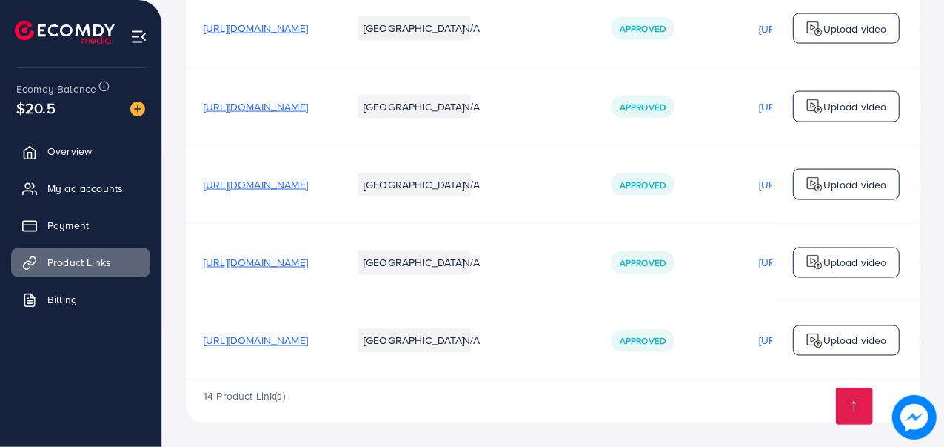
click at [308, 339] on span "[URL][DOMAIN_NAME]" at bounding box center [256, 340] width 104 height 15
click at [308, 262] on span "[URL][DOMAIN_NAME]" at bounding box center [256, 262] width 104 height 15
click at [308, 184] on span "[URL][DOMAIN_NAME]" at bounding box center [256, 184] width 104 height 15
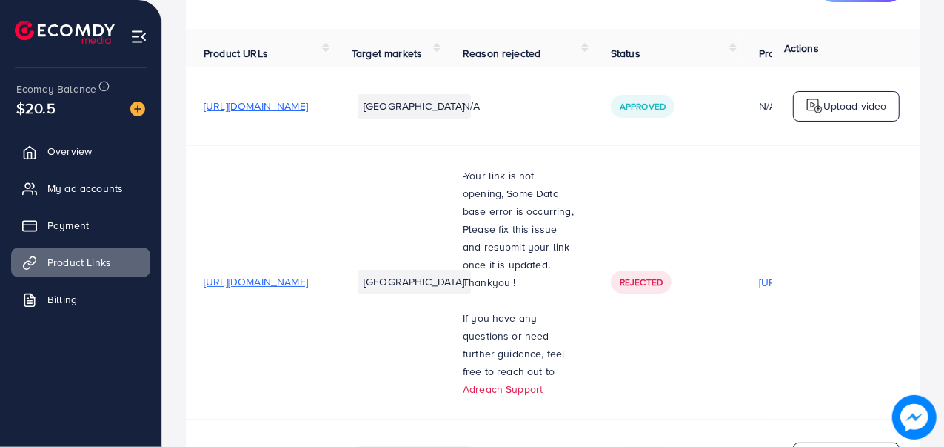
scroll to position [0, 0]
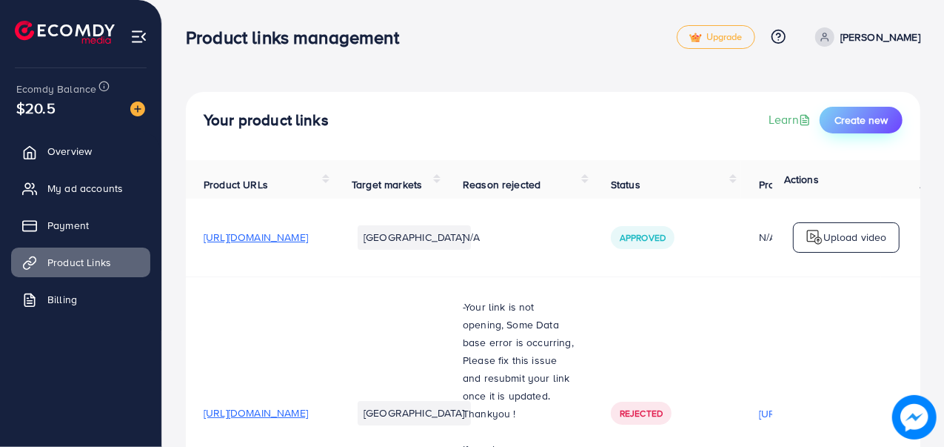
click at [872, 124] on span "Create new" at bounding box center [861, 120] width 53 height 15
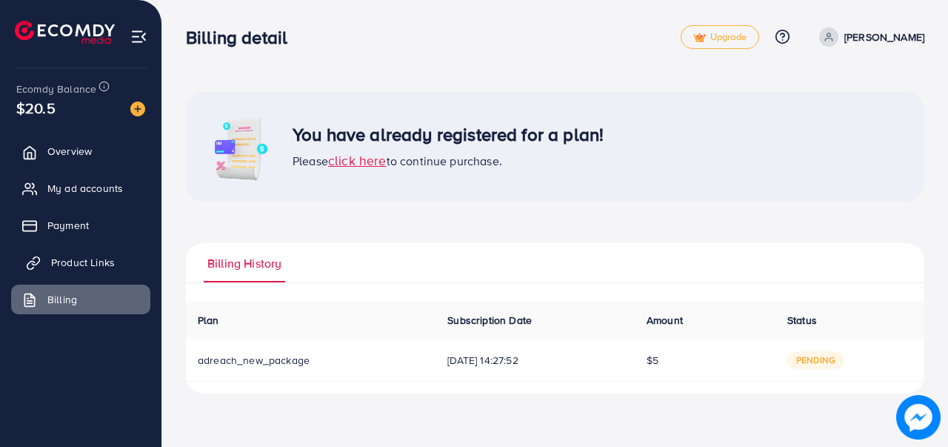
click at [101, 255] on span "Product Links" at bounding box center [83, 262] width 64 height 15
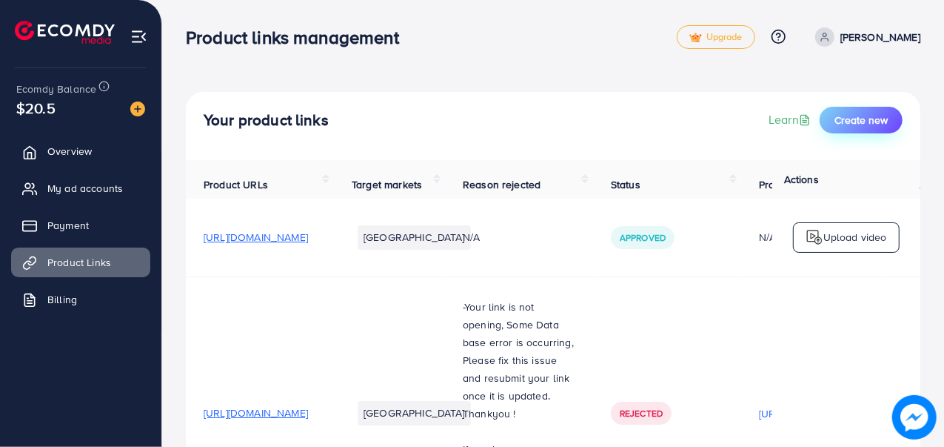
click at [853, 122] on span "Create new" at bounding box center [861, 120] width 53 height 15
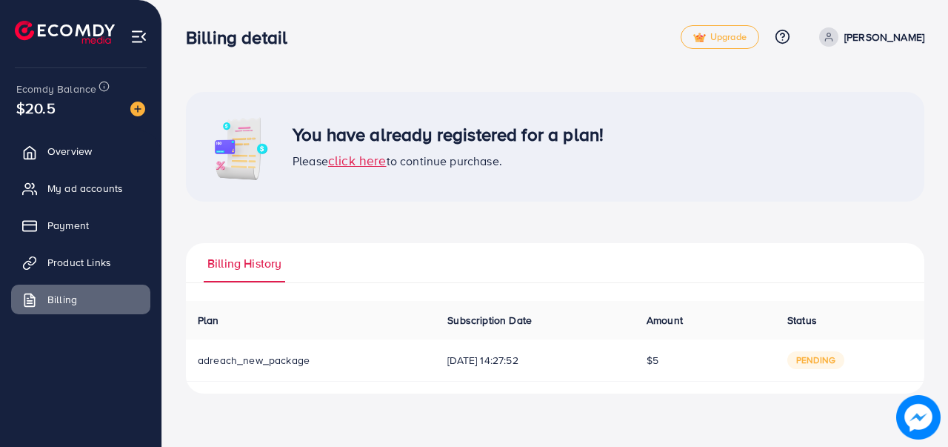
click at [378, 159] on span "click here" at bounding box center [357, 160] width 58 height 19
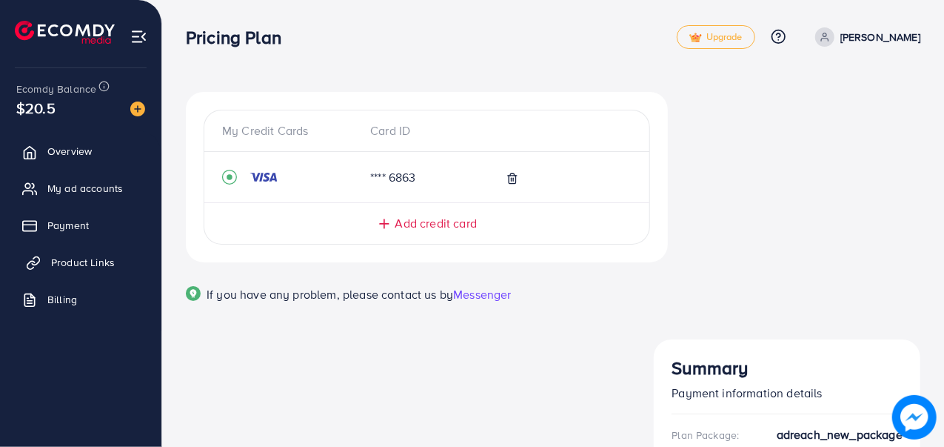
click at [82, 262] on span "Product Links" at bounding box center [83, 262] width 64 height 15
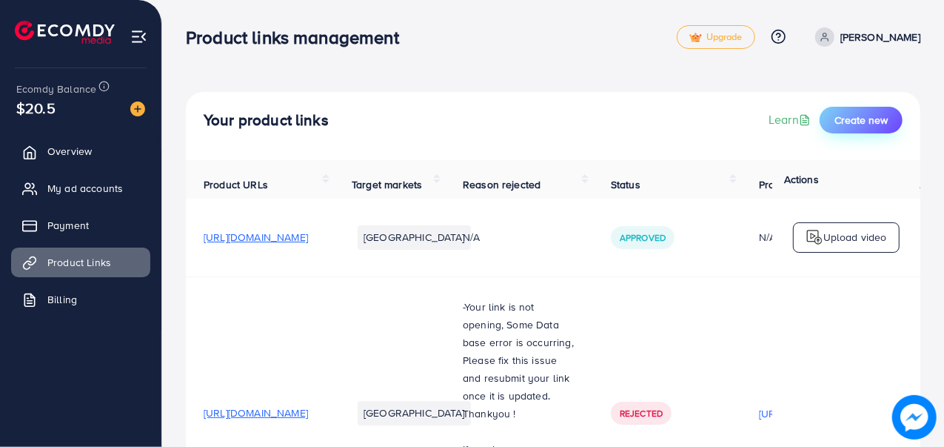
click at [840, 115] on span "Create new" at bounding box center [861, 120] width 53 height 15
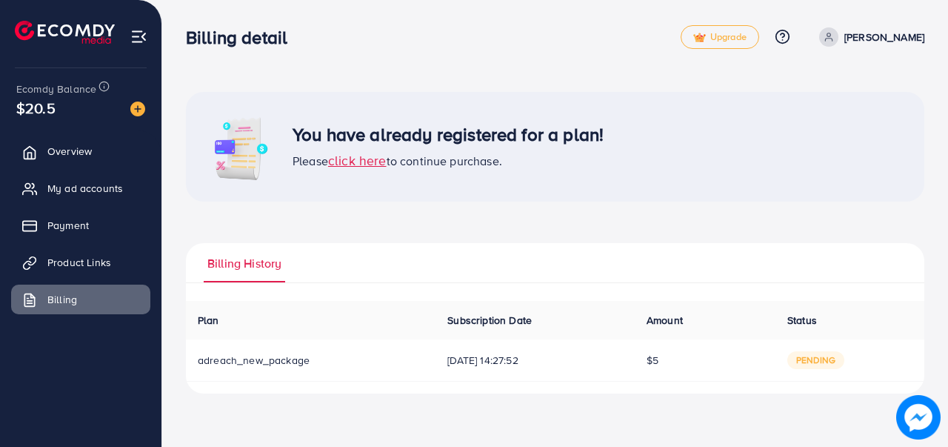
click at [262, 264] on span "Billing History" at bounding box center [244, 263] width 74 height 17
click at [64, 255] on span "Product Links" at bounding box center [83, 262] width 64 height 15
click at [76, 261] on span "Product Links" at bounding box center [83, 262] width 64 height 15
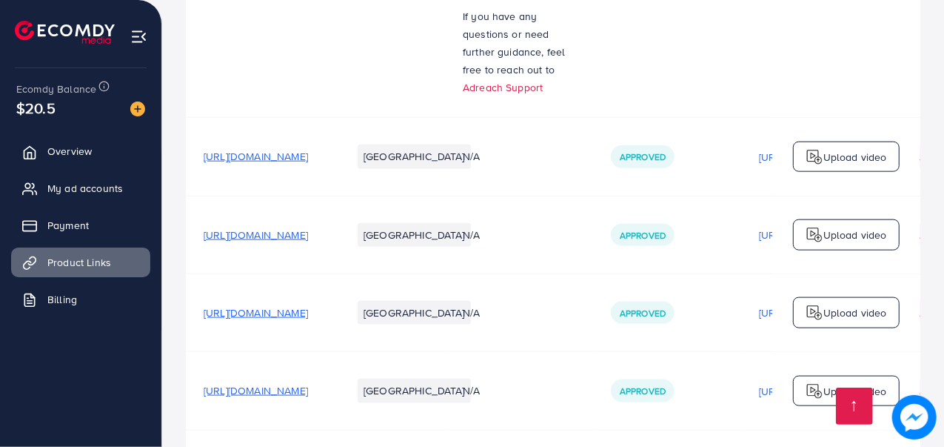
scroll to position [963, 0]
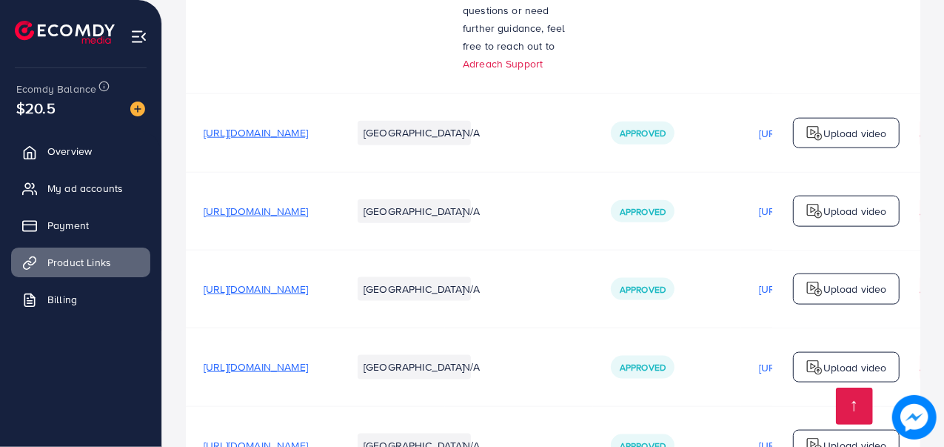
click at [308, 213] on span "[URL][DOMAIN_NAME]" at bounding box center [256, 211] width 104 height 15
click at [308, 290] on span "[URL][DOMAIN_NAME]" at bounding box center [256, 288] width 104 height 15
click at [308, 133] on span "[URL][DOMAIN_NAME]" at bounding box center [256, 132] width 104 height 15
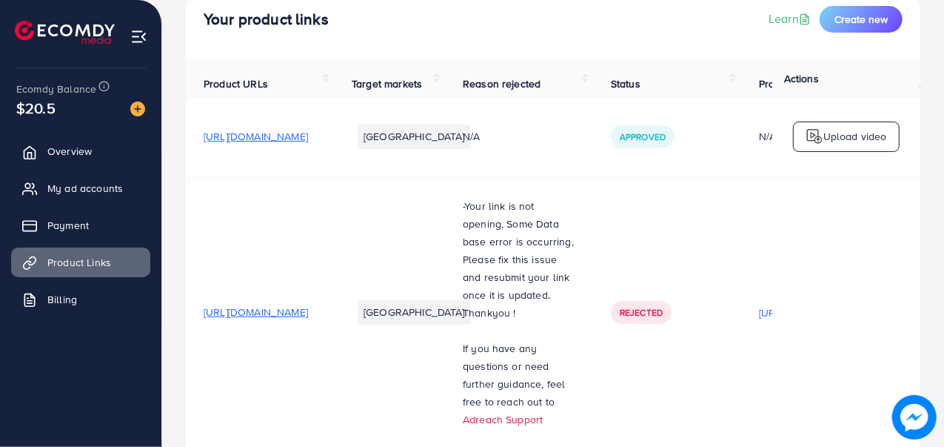
scroll to position [0, 0]
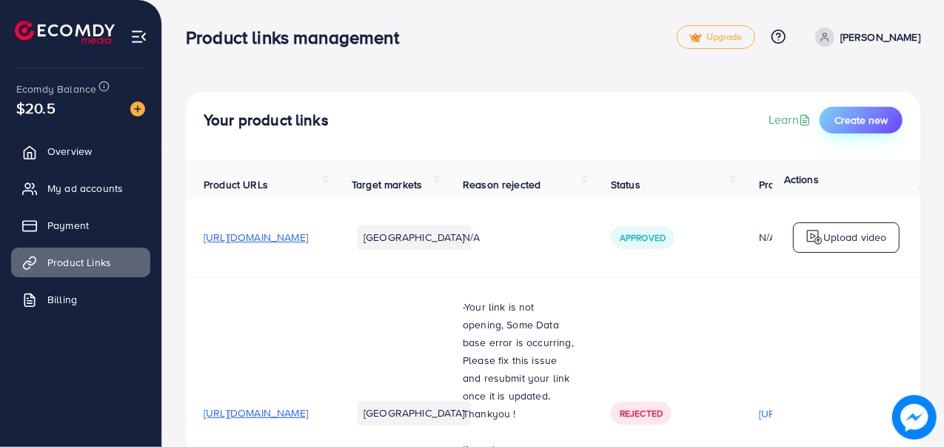
click at [875, 122] on span "Create new" at bounding box center [861, 120] width 53 height 15
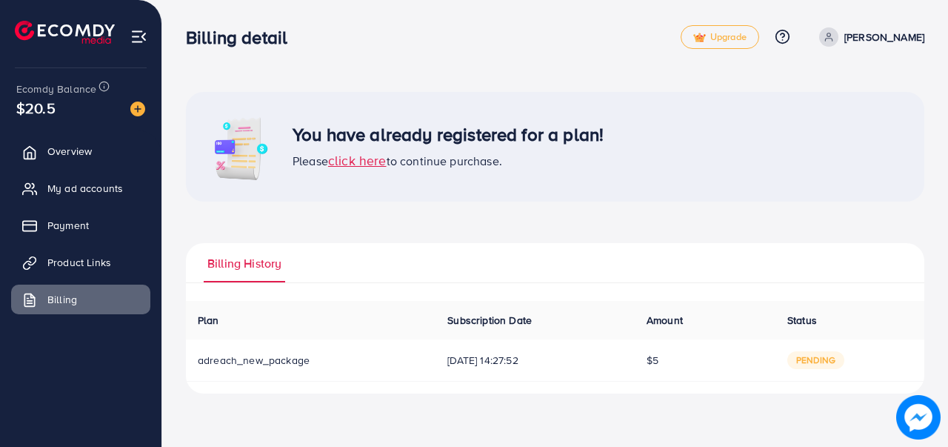
drag, startPoint x: 424, startPoint y: 362, endPoint x: 538, endPoint y: 356, distance: 114.2
click at [538, 356] on td "[DATE] 14:27:52" at bounding box center [534, 360] width 199 height 42
click at [546, 361] on span "[DATE] 14:27:52" at bounding box center [534, 359] width 175 height 15
click at [98, 260] on span "Product Links" at bounding box center [83, 262] width 64 height 15
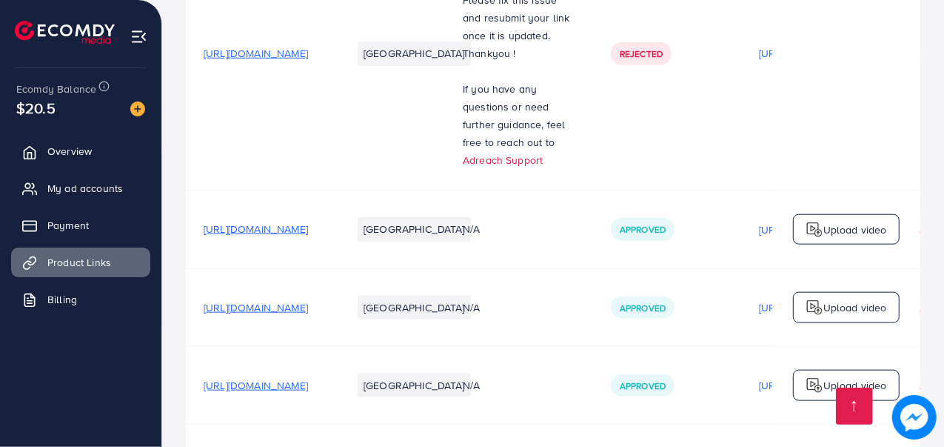
scroll to position [963, 0]
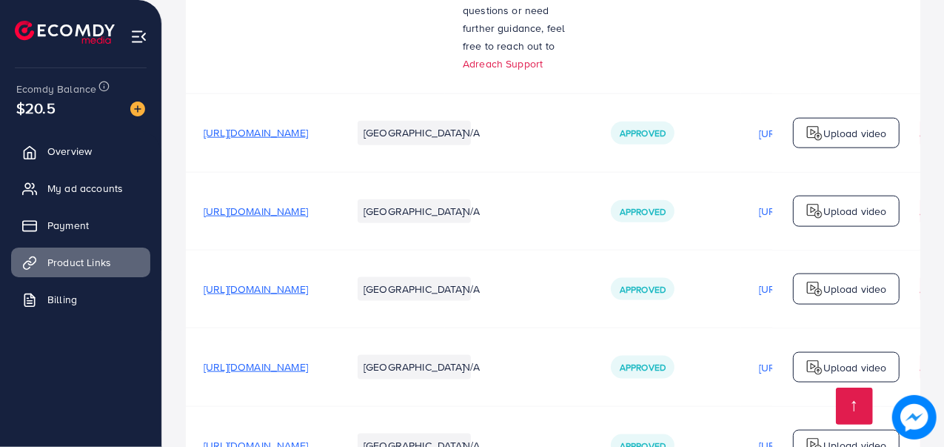
click at [308, 213] on span "[URL][DOMAIN_NAME]" at bounding box center [256, 211] width 104 height 15
click at [308, 211] on span "[URL][DOMAIN_NAME]" at bounding box center [256, 211] width 104 height 15
click at [308, 138] on span "[URL][DOMAIN_NAME]" at bounding box center [256, 132] width 104 height 15
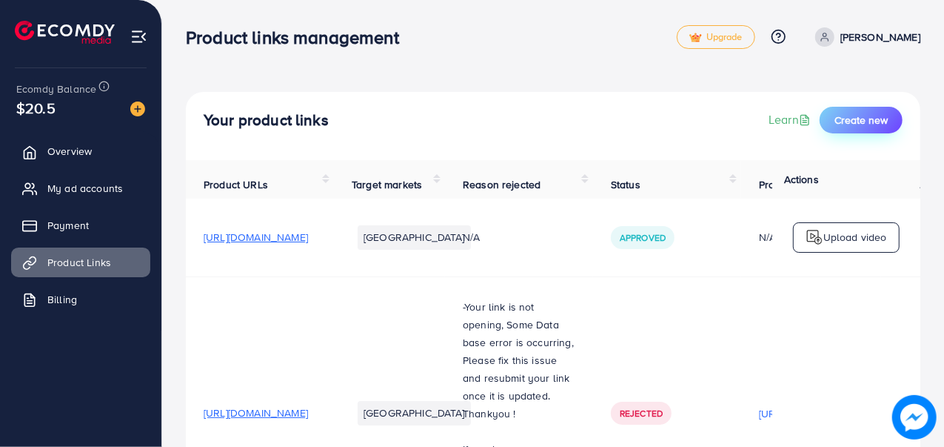
click at [841, 118] on span "Create new" at bounding box center [861, 120] width 53 height 15
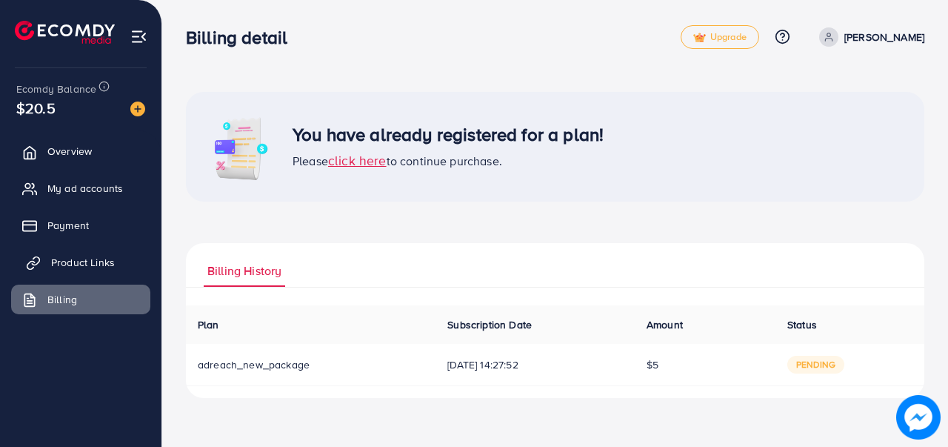
click at [118, 262] on link "Product Links" at bounding box center [80, 262] width 139 height 30
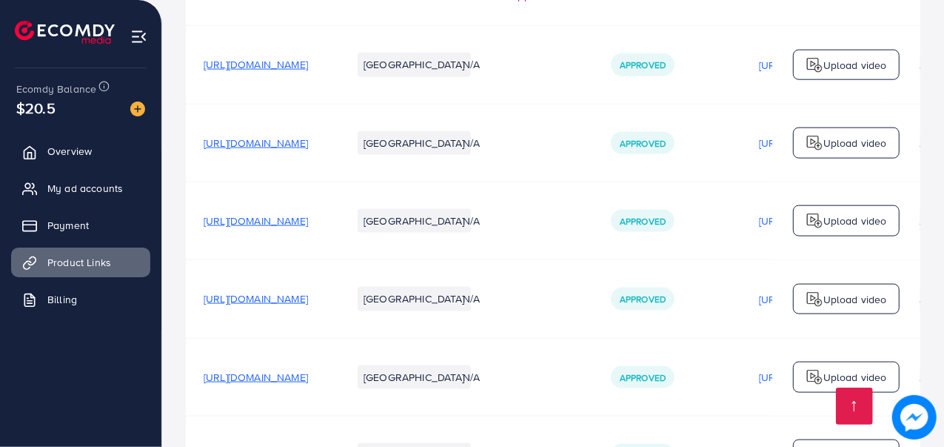
scroll to position [1009, 0]
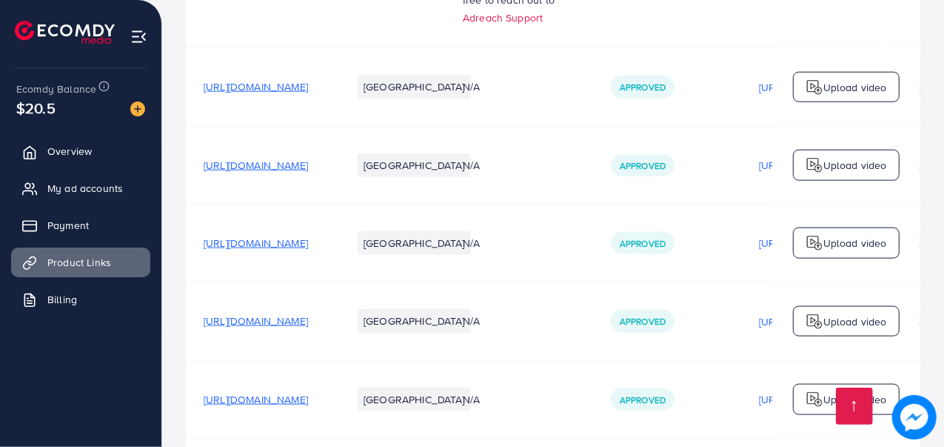
click at [308, 247] on span "[URL][DOMAIN_NAME]" at bounding box center [256, 242] width 104 height 15
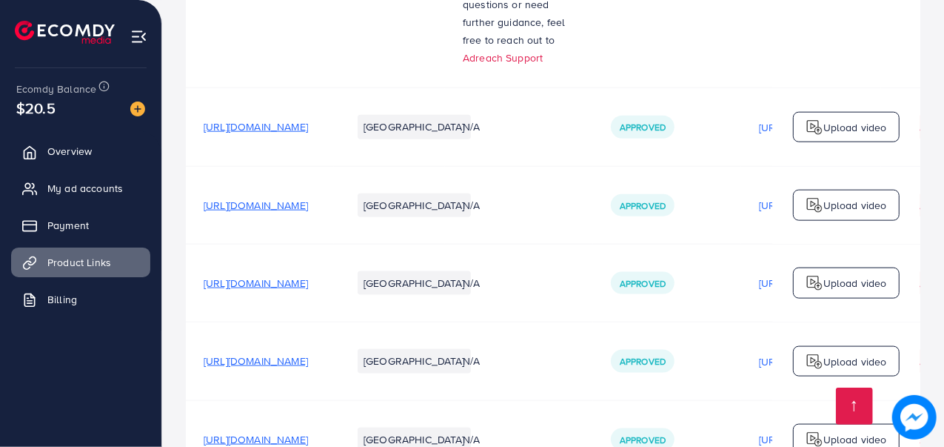
scroll to position [934, 0]
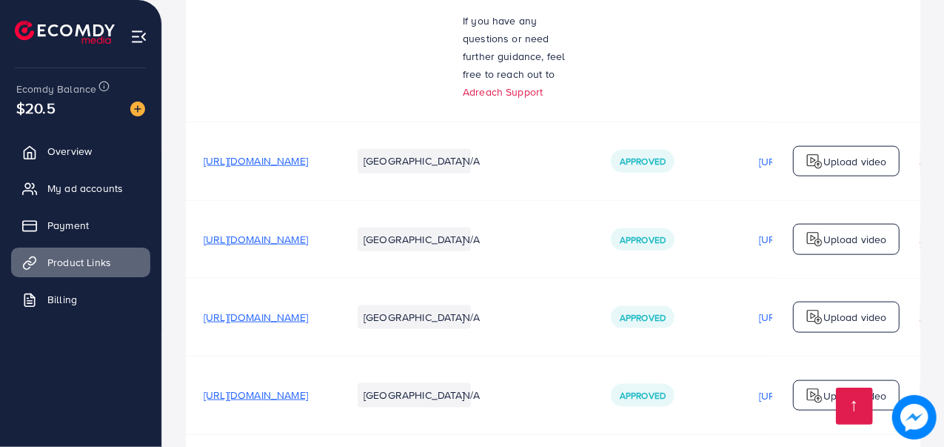
click at [308, 162] on span "[URL][DOMAIN_NAME]" at bounding box center [256, 160] width 104 height 15
